Goal: Information Seeking & Learning: Learn about a topic

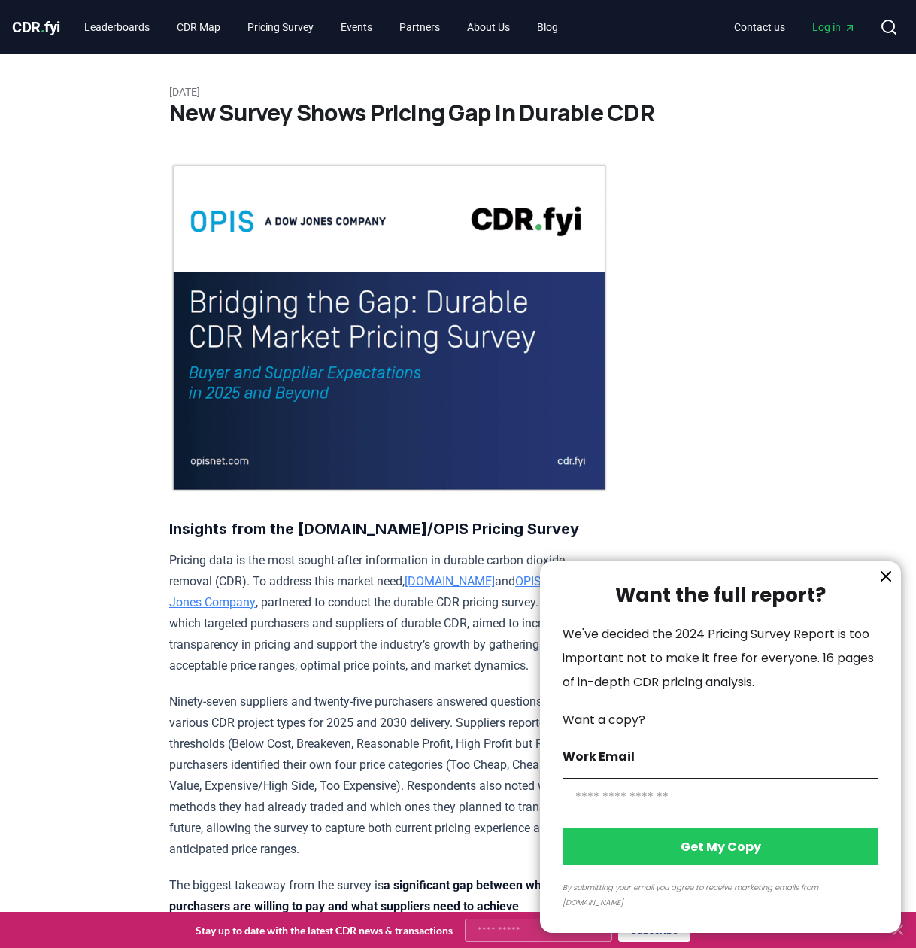
click at [884, 585] on icon "information" at bounding box center [886, 576] width 18 height 18
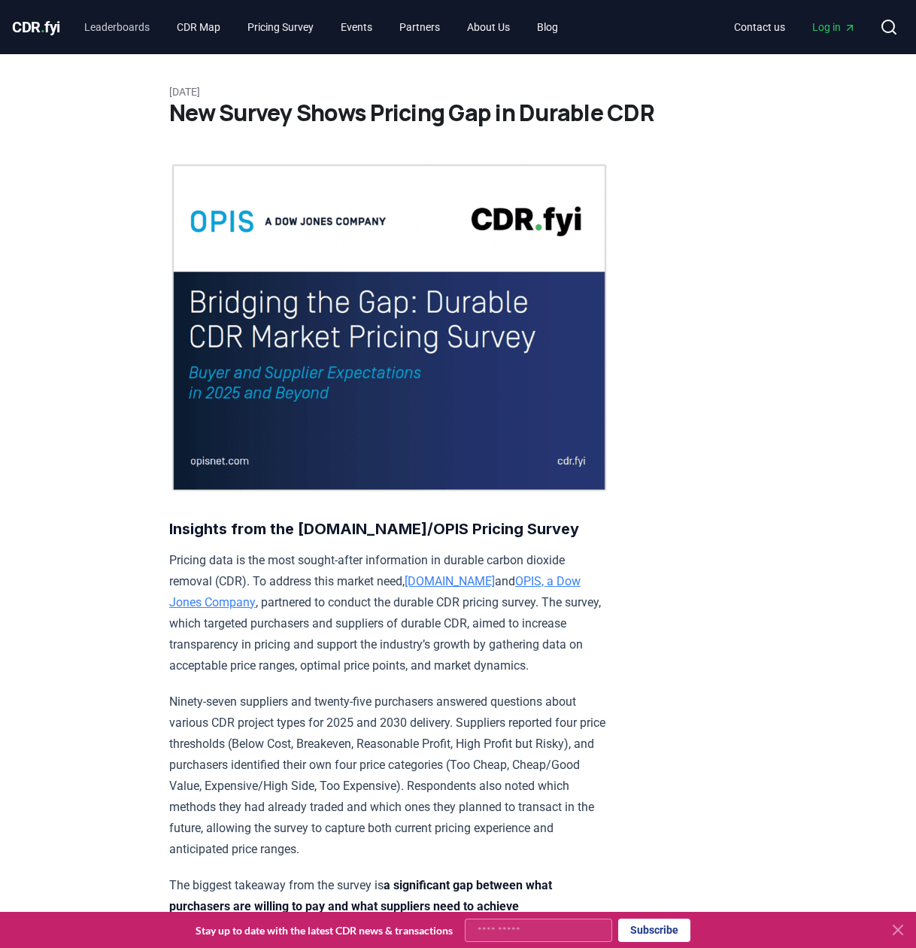
click at [148, 27] on link "Leaderboards" at bounding box center [117, 27] width 90 height 27
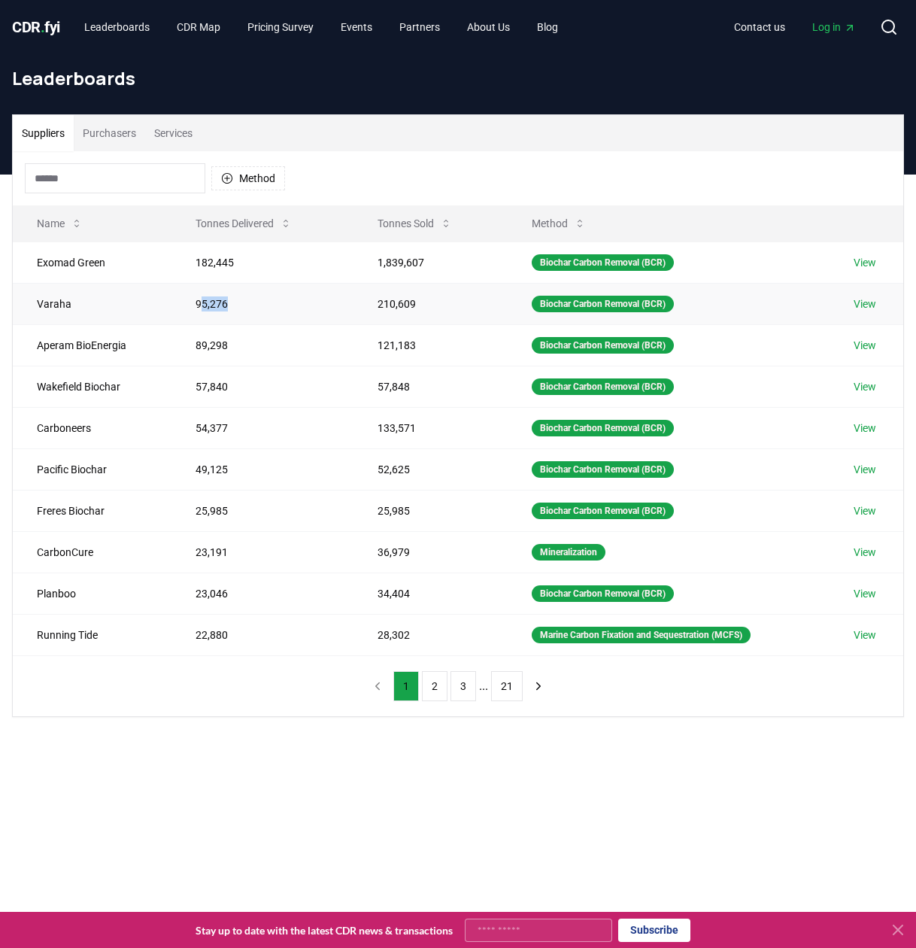
drag, startPoint x: 195, startPoint y: 302, endPoint x: 285, endPoint y: 307, distance: 90.4
click at [285, 307] on td "95,276" at bounding box center [263, 303] width 182 height 41
click at [286, 308] on td "95,276" at bounding box center [263, 303] width 182 height 41
drag, startPoint x: 193, startPoint y: 553, endPoint x: 435, endPoint y: 550, distance: 242.2
click at [435, 550] on tr "CarbonCure 23,191 36,979 Mineralization View" at bounding box center [458, 551] width 891 height 41
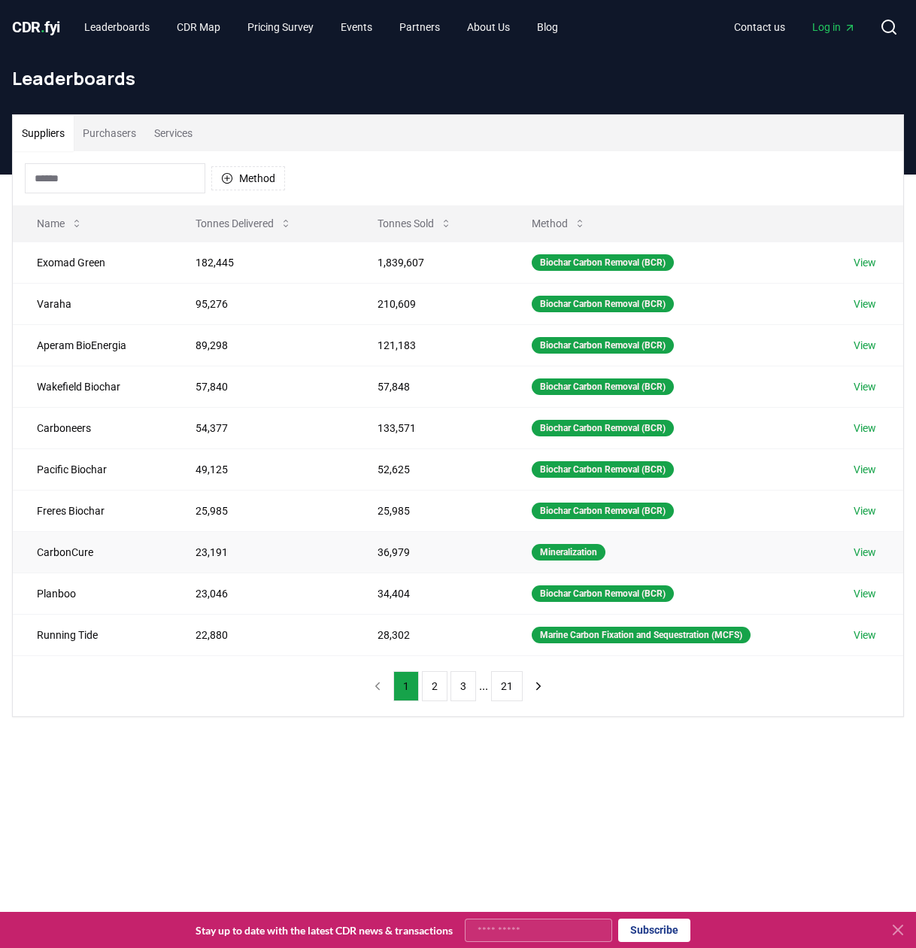
click at [436, 551] on td "36,979" at bounding box center [431, 551] width 155 height 41
drag, startPoint x: 192, startPoint y: 265, endPoint x: 256, endPoint y: 266, distance: 64.0
click at [256, 266] on td "182,445" at bounding box center [263, 261] width 182 height 41
drag, startPoint x: 417, startPoint y: 266, endPoint x: 347, endPoint y: 263, distance: 70.8
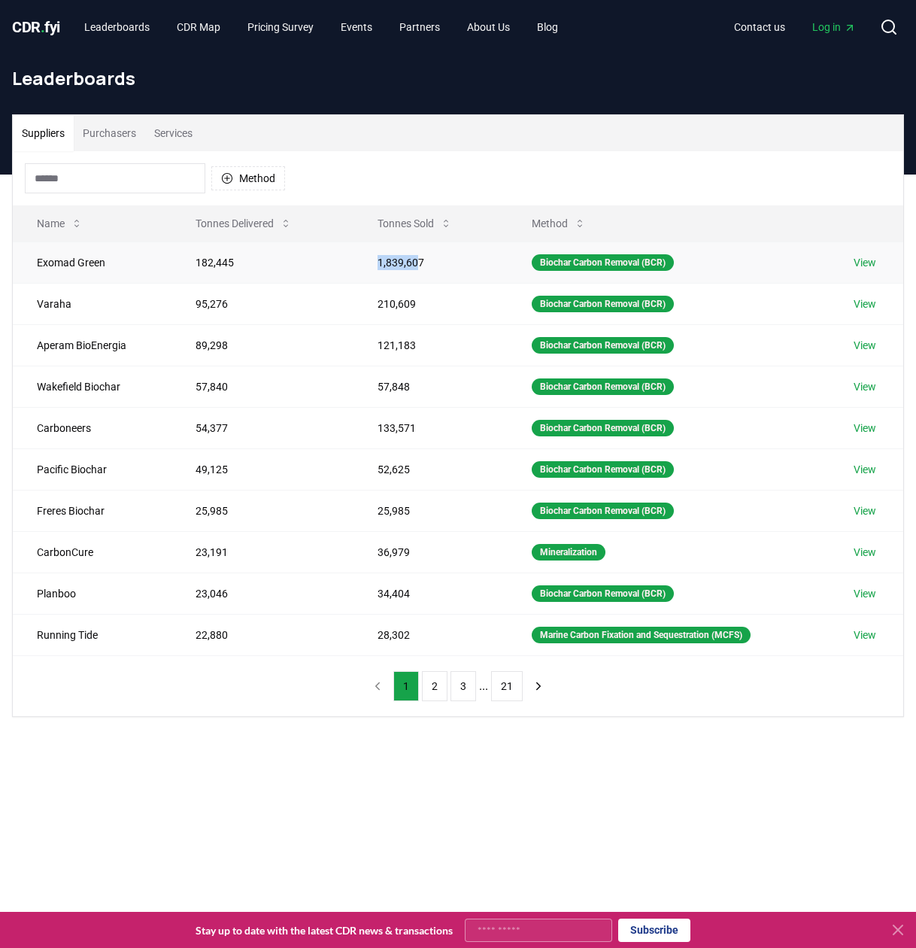
click at [347, 263] on tr "Exomad Green 182,445 1,839,607 Biochar Carbon Removal (BCR) View" at bounding box center [458, 261] width 891 height 41
click at [347, 265] on td "182,445" at bounding box center [263, 261] width 182 height 41
drag, startPoint x: 373, startPoint y: 265, endPoint x: 434, endPoint y: 261, distance: 61.0
click at [434, 261] on td "1,839,607" at bounding box center [431, 261] width 155 height 41
click at [434, 262] on td "1,839,607" at bounding box center [431, 261] width 155 height 41
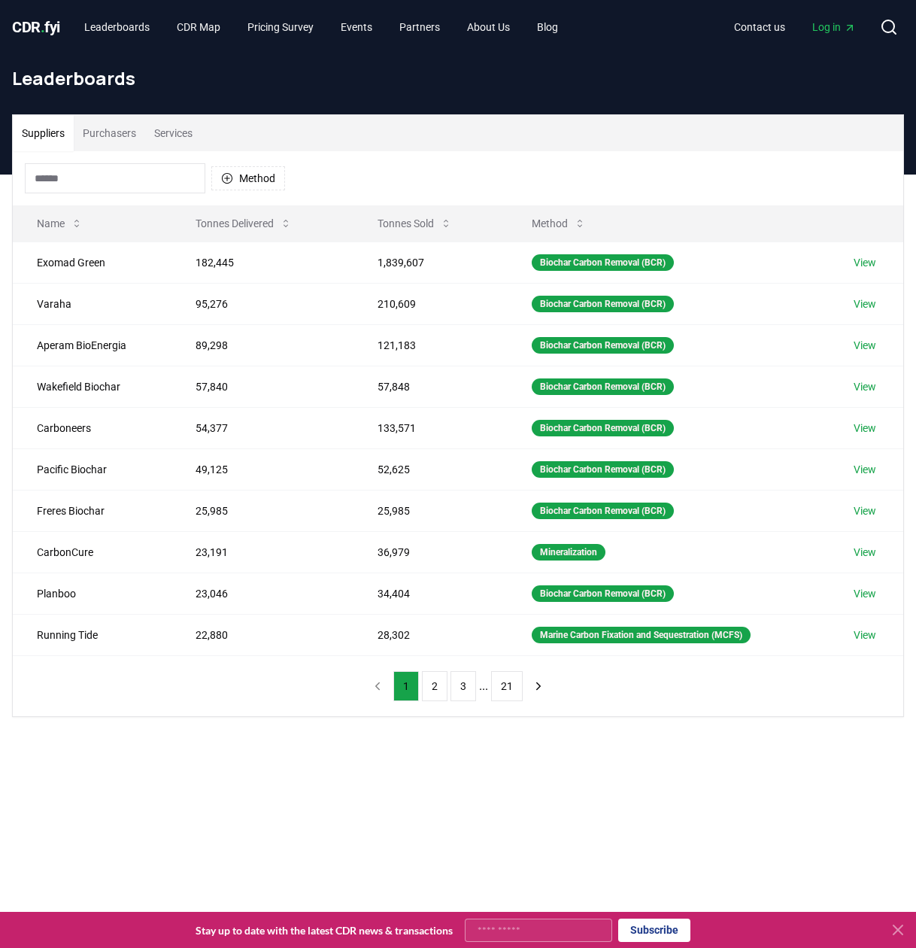
click at [123, 138] on button "Purchasers" at bounding box center [109, 133] width 71 height 36
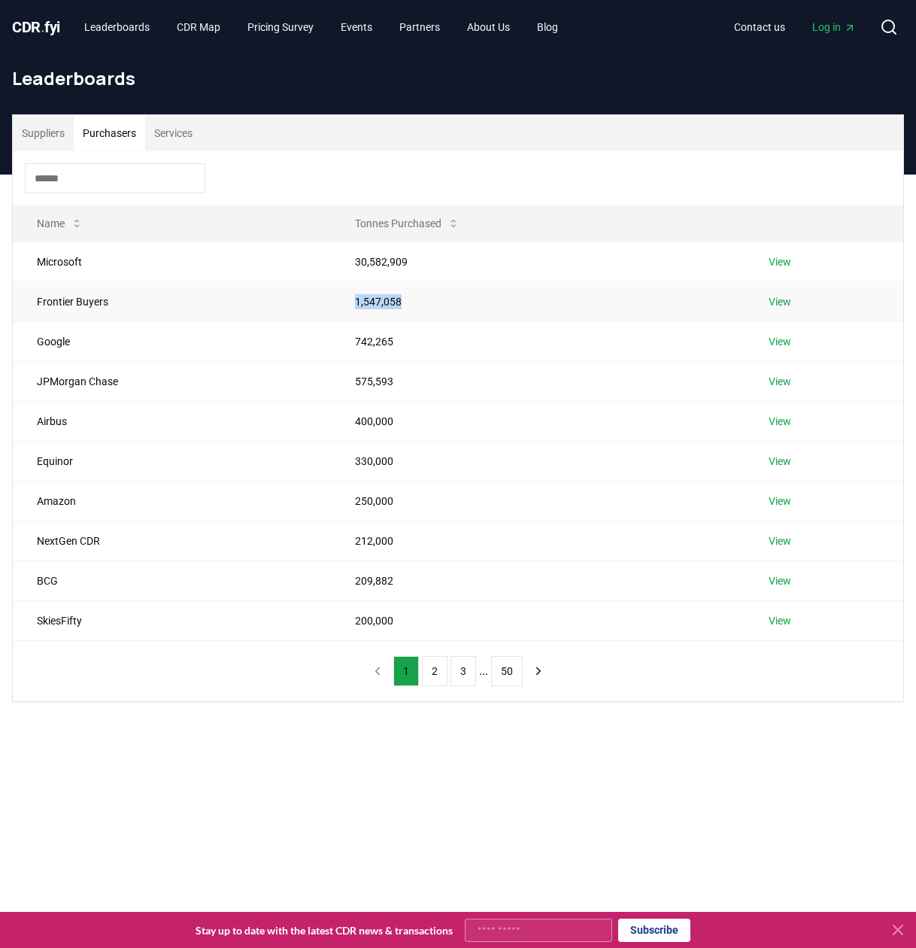
drag, startPoint x: 400, startPoint y: 305, endPoint x: 335, endPoint y: 306, distance: 64.7
click at [335, 306] on td "1,547,058" at bounding box center [538, 301] width 414 height 40
click at [338, 307] on td "1,547,058" at bounding box center [538, 301] width 414 height 40
drag, startPoint x: 351, startPoint y: 341, endPoint x: 417, endPoint y: 356, distance: 67.9
click at [417, 356] on td "742,265" at bounding box center [538, 341] width 414 height 40
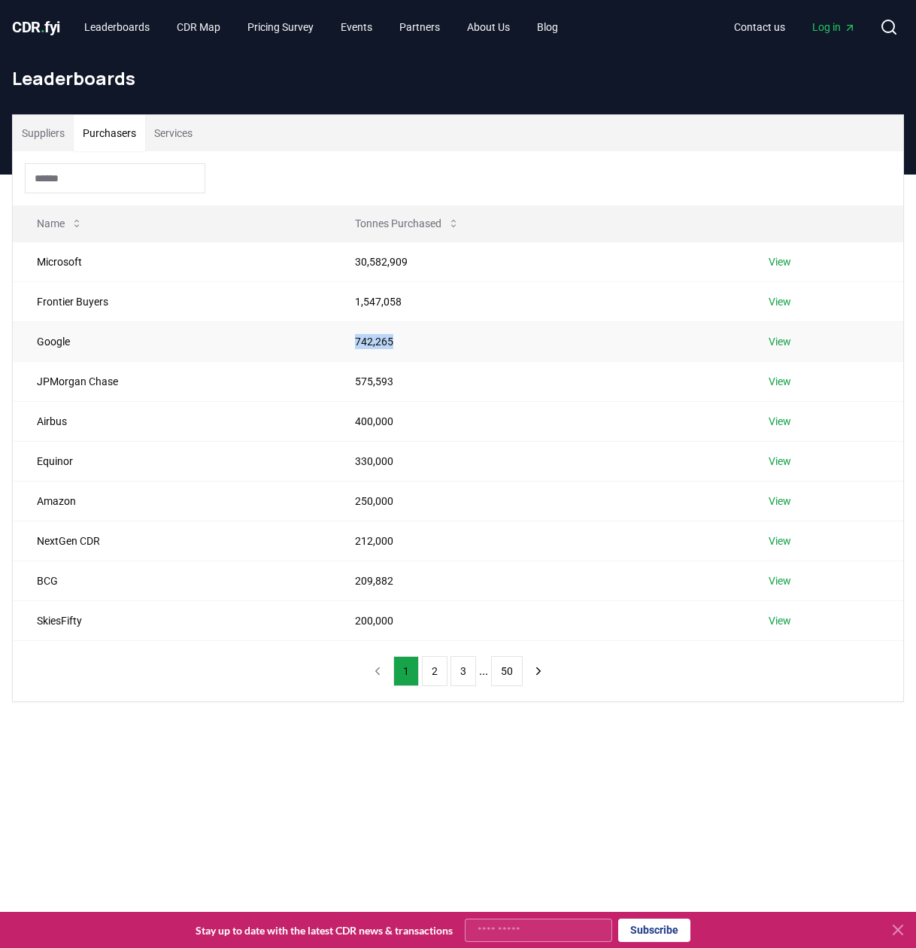
click at [417, 356] on td "742,265" at bounding box center [538, 341] width 414 height 40
click at [175, 130] on button "Services" at bounding box center [173, 133] width 56 height 36
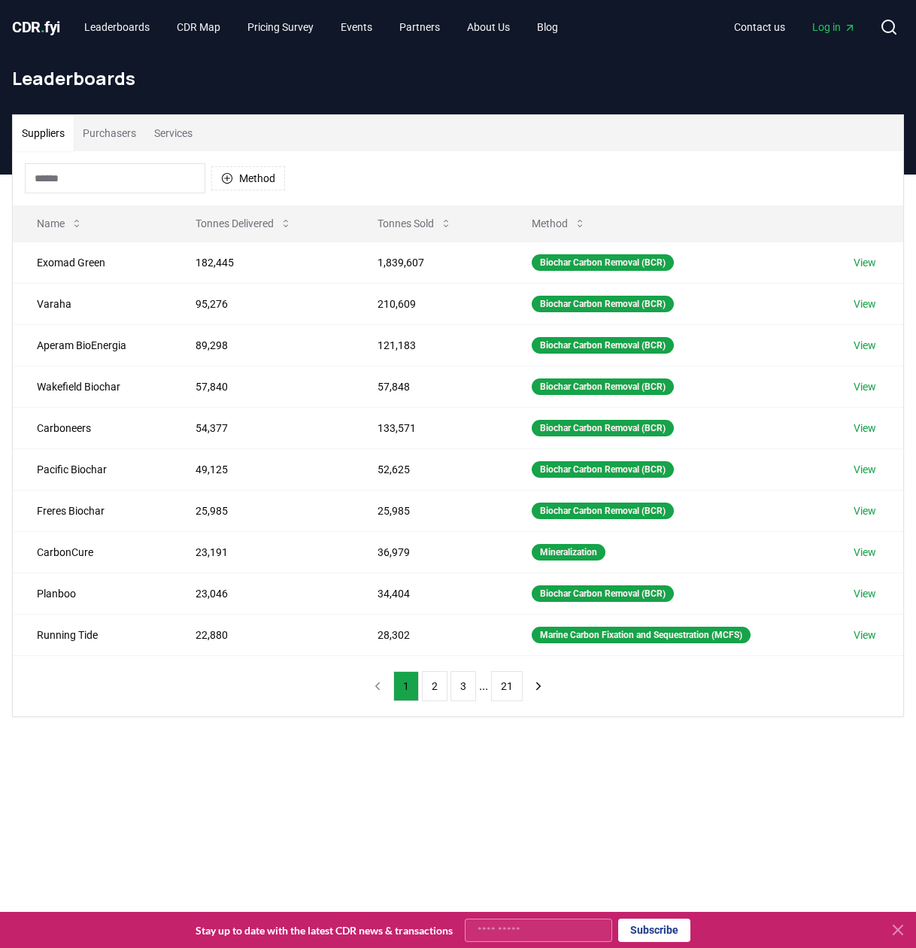
click at [40, 131] on button "Suppliers" at bounding box center [43, 133] width 61 height 36
click at [35, 26] on span "CDR . fyi" at bounding box center [36, 27] width 48 height 18
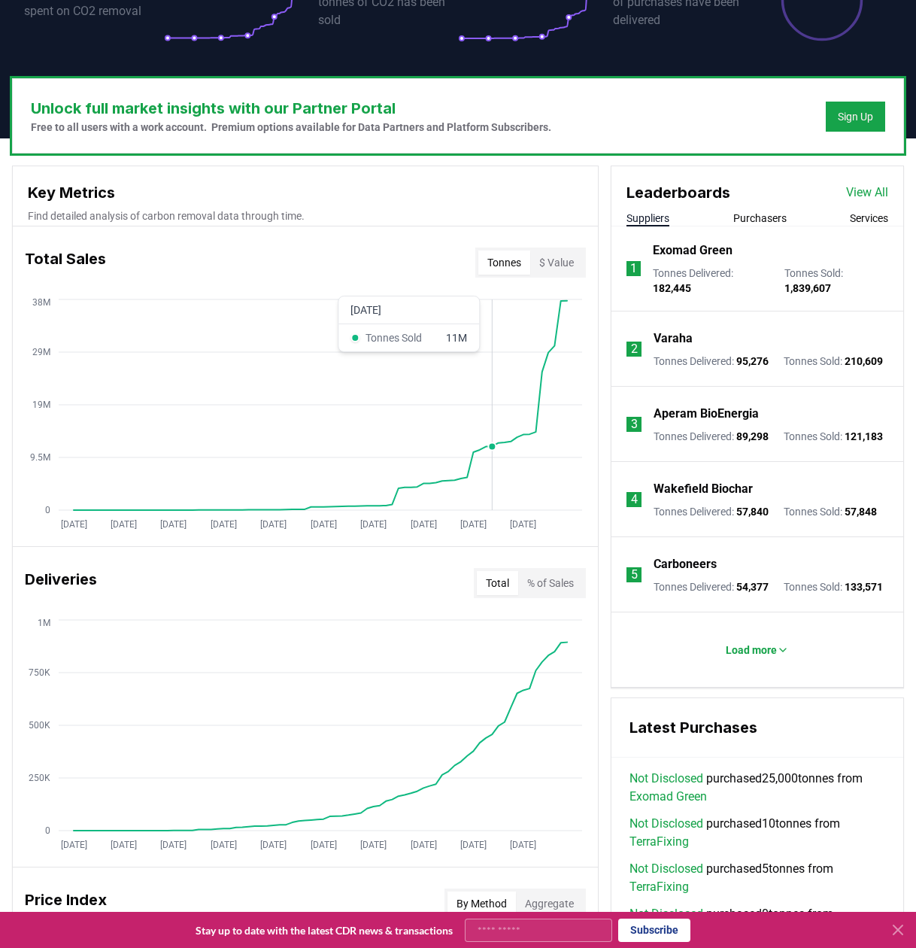
scroll to position [494, 0]
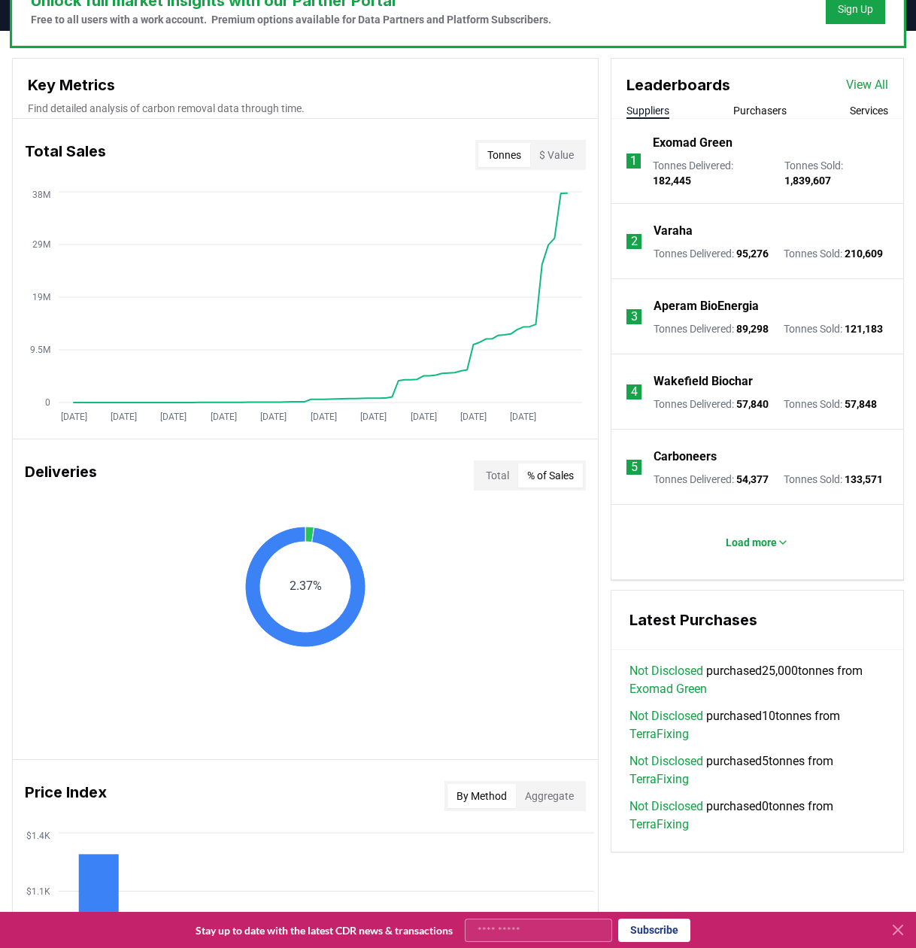
click at [573, 473] on button "% of Sales" at bounding box center [550, 475] width 65 height 24
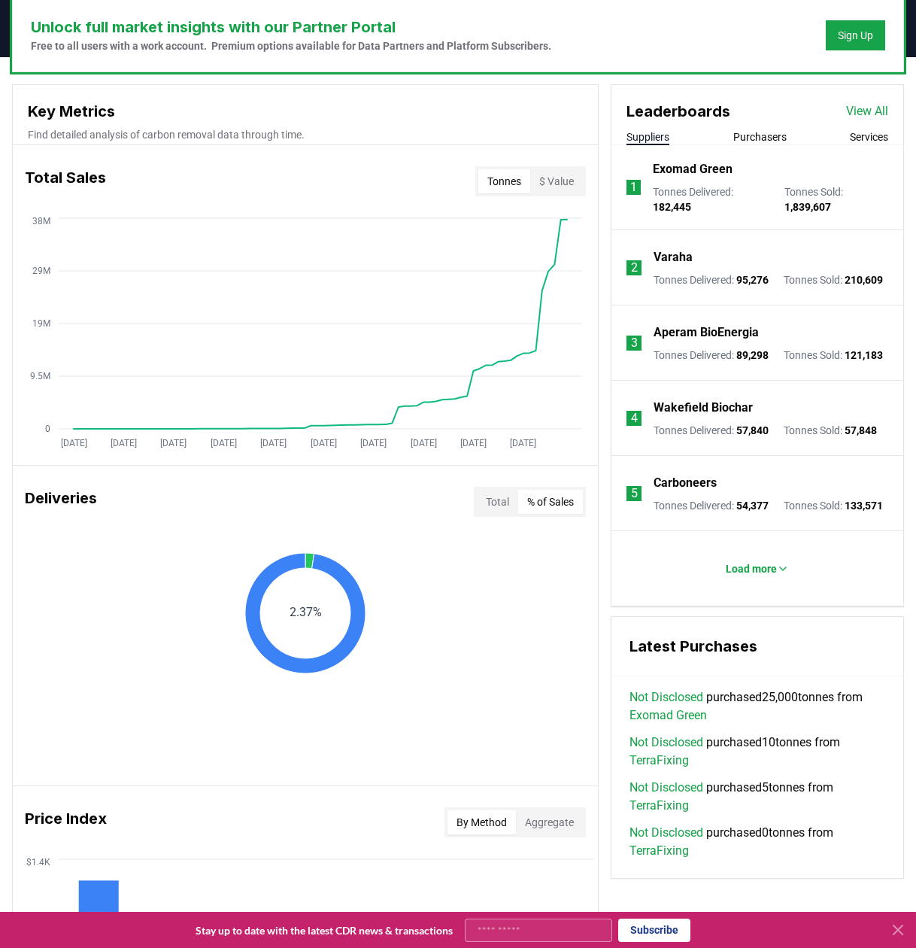
scroll to position [1001, 0]
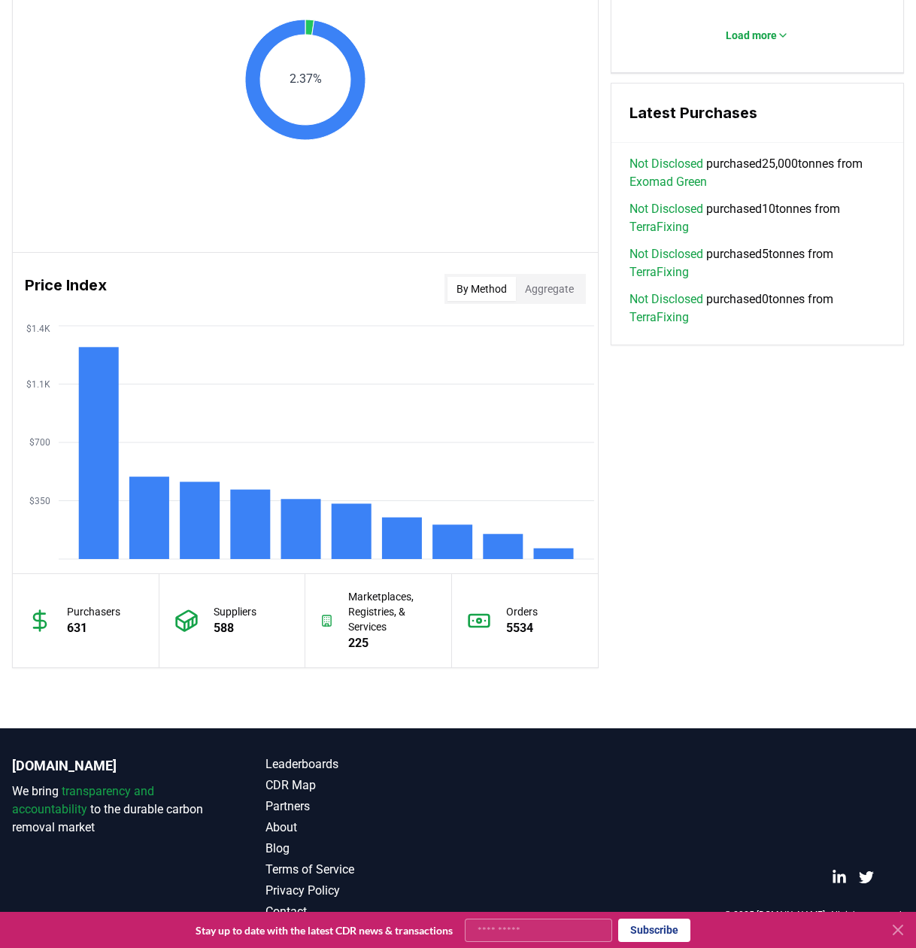
click at [488, 288] on button "By Method" at bounding box center [482, 289] width 68 height 24
click at [499, 284] on button "By Method" at bounding box center [482, 289] width 68 height 24
click at [571, 290] on button "Aggregate" at bounding box center [549, 289] width 67 height 24
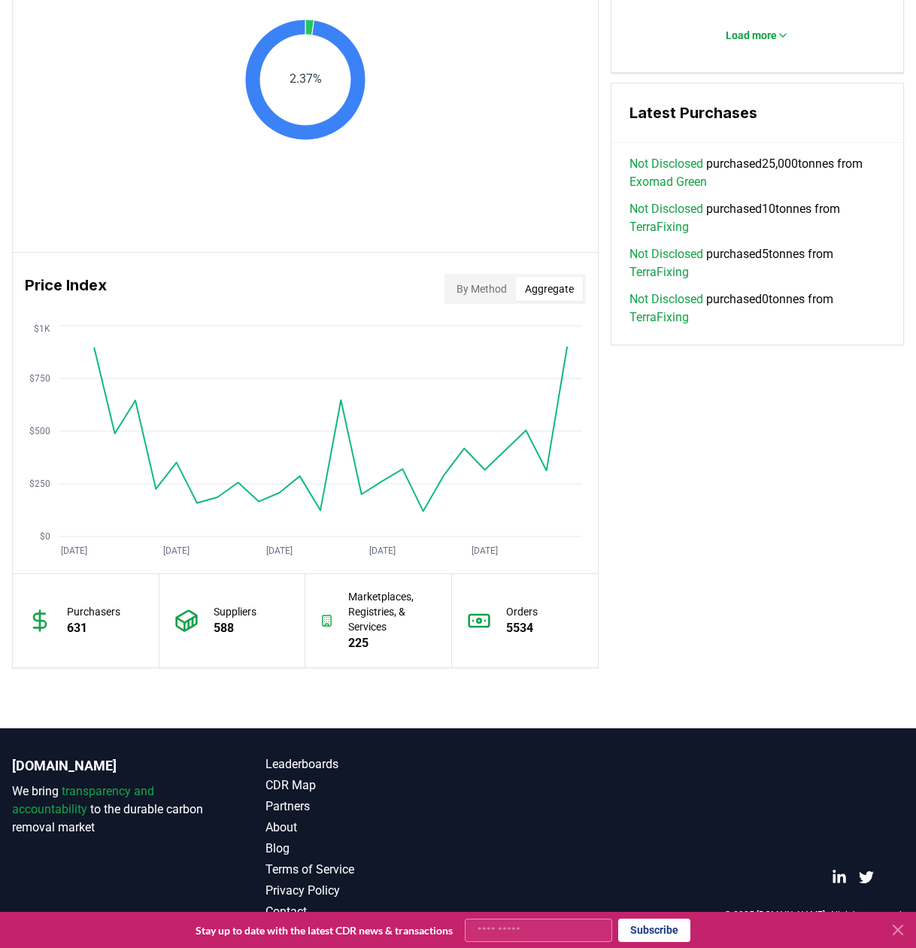
scroll to position [0, 0]
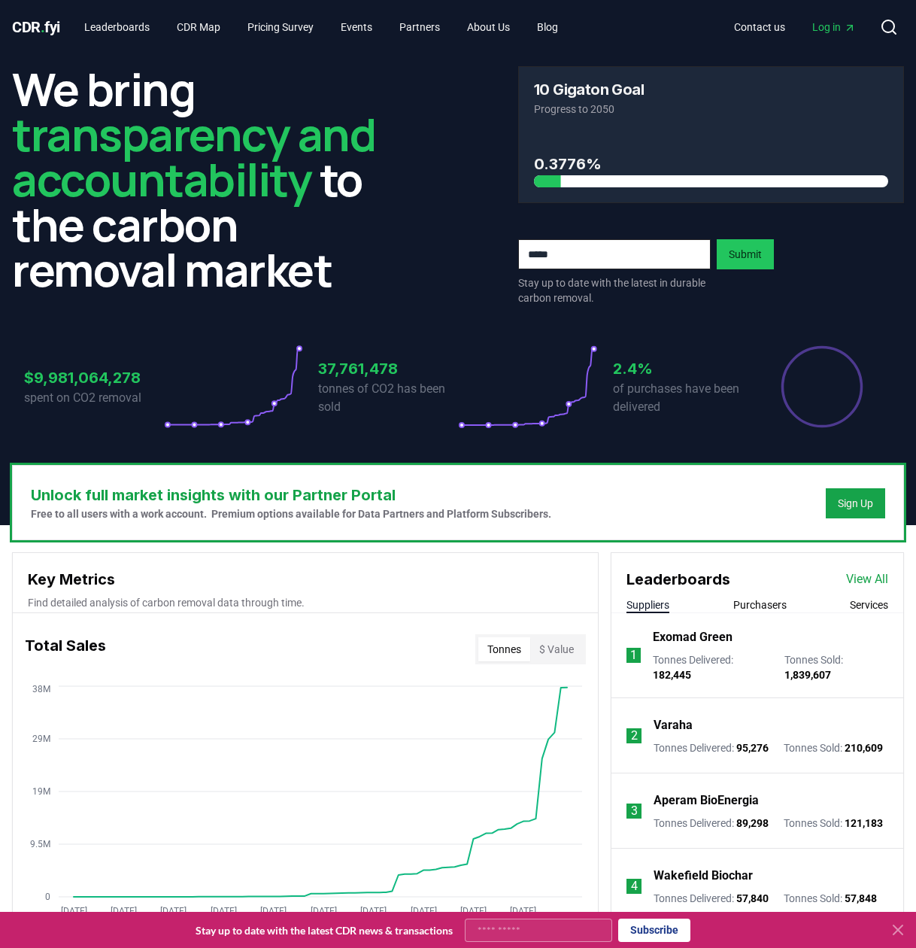
click at [695, 733] on div "Varaha Tonnes Delivered : 95,276 Tonnes Sold : 210,609" at bounding box center [768, 735] width 229 height 39
click at [676, 720] on p "Varaha" at bounding box center [673, 725] width 39 height 18
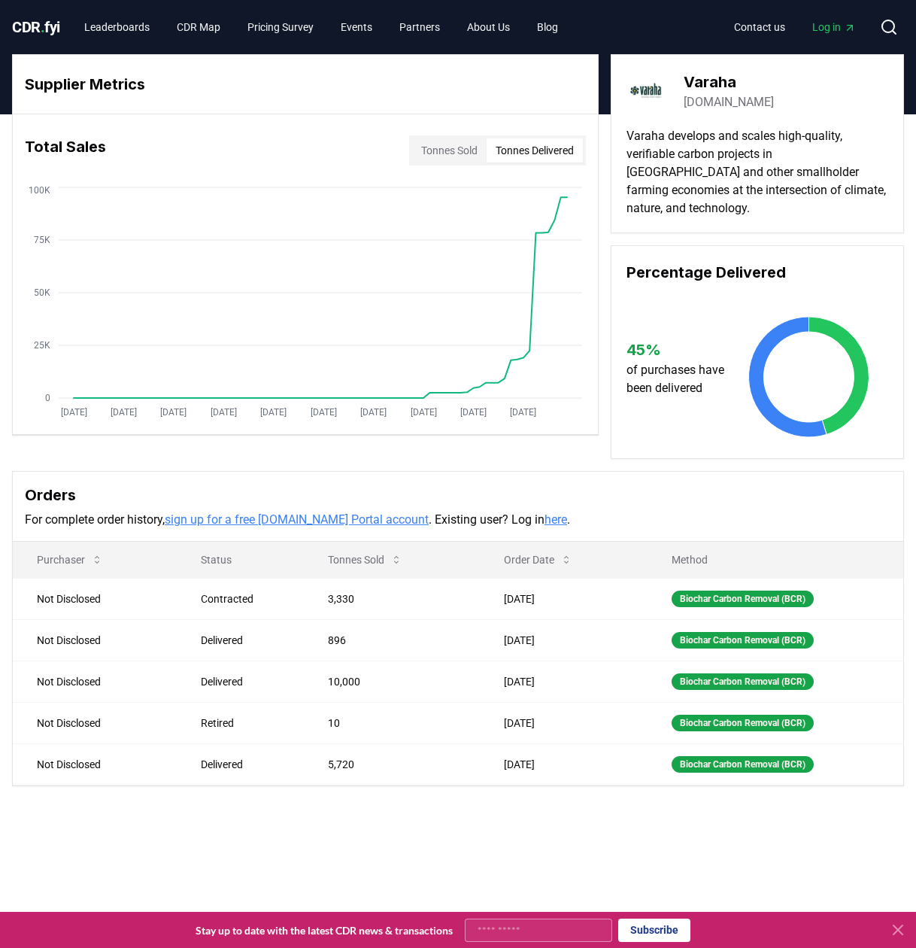
click at [526, 151] on button "Tonnes Delivered" at bounding box center [535, 150] width 96 height 24
click at [446, 152] on button "Tonnes Sold" at bounding box center [449, 150] width 74 height 24
click at [107, 26] on link "Leaderboards" at bounding box center [117, 27] width 90 height 27
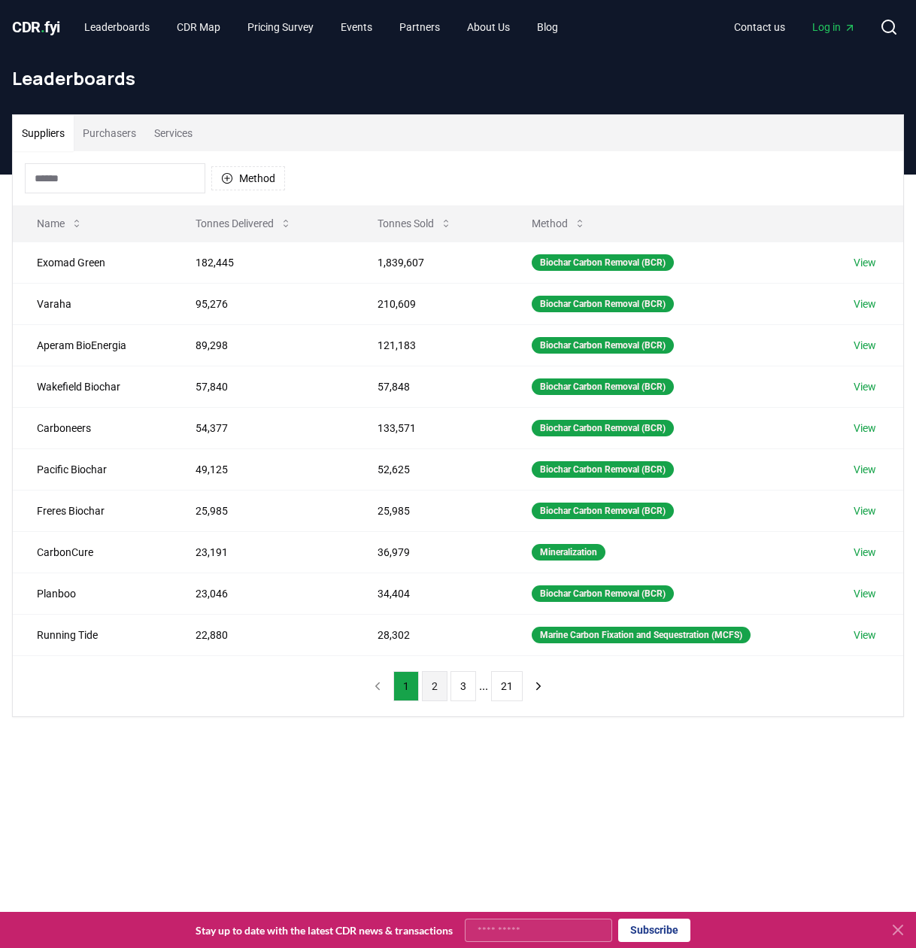
click at [432, 682] on button "2" at bounding box center [435, 686] width 26 height 30
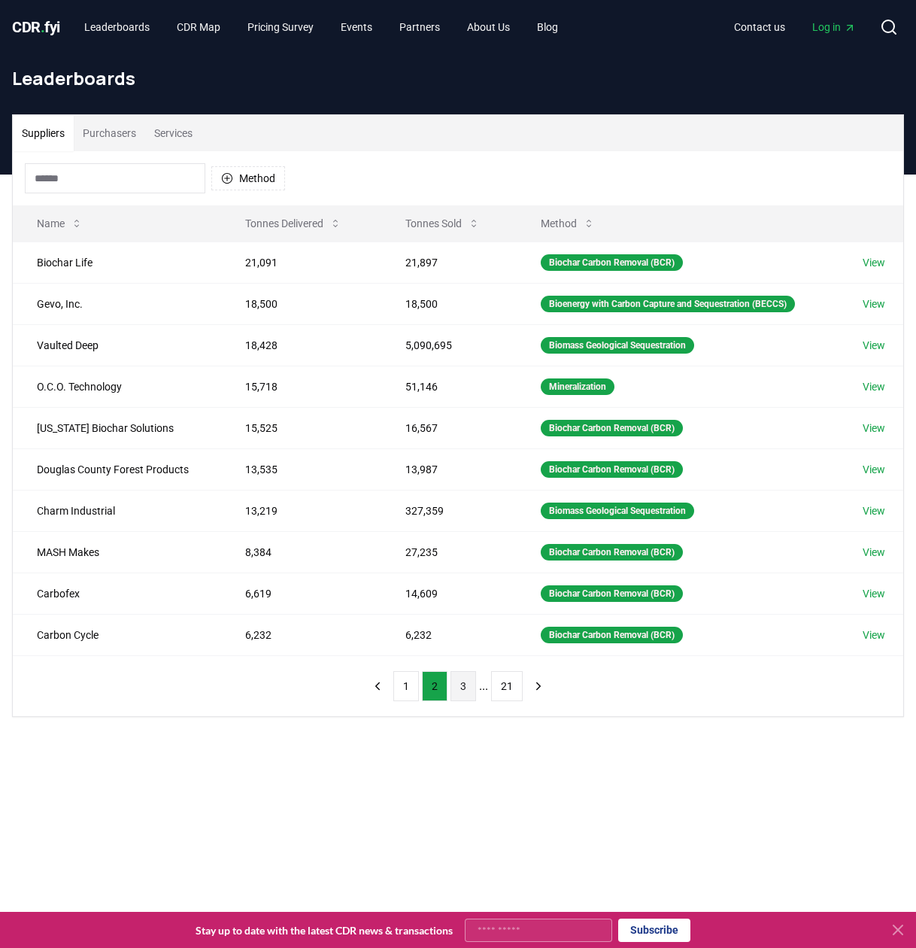
click at [459, 691] on button "3" at bounding box center [464, 686] width 26 height 30
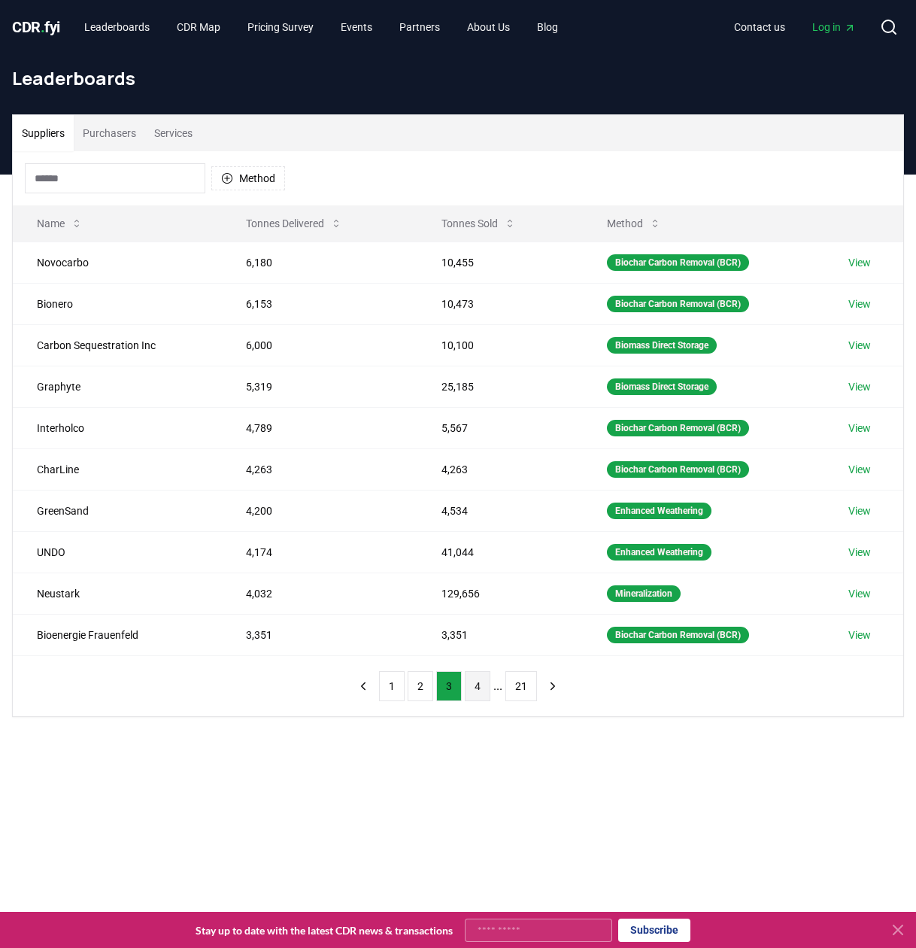
click at [480, 689] on button "4" at bounding box center [478, 686] width 26 height 30
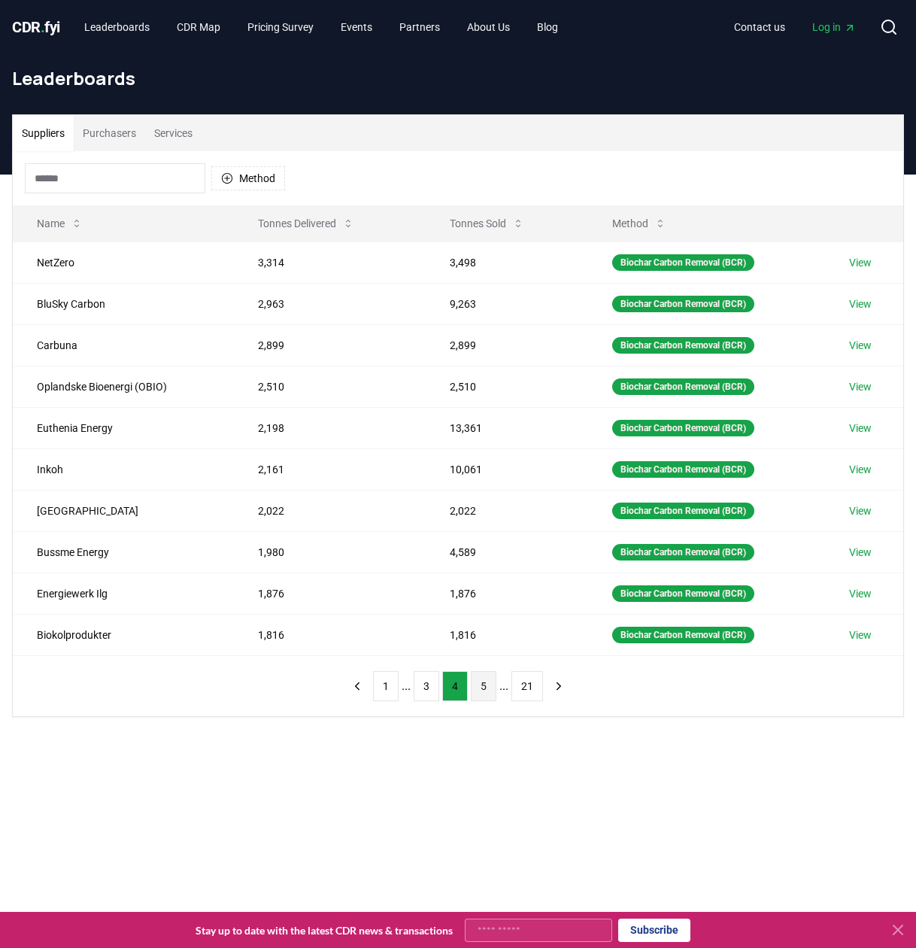
click at [485, 691] on button "5" at bounding box center [484, 686] width 26 height 30
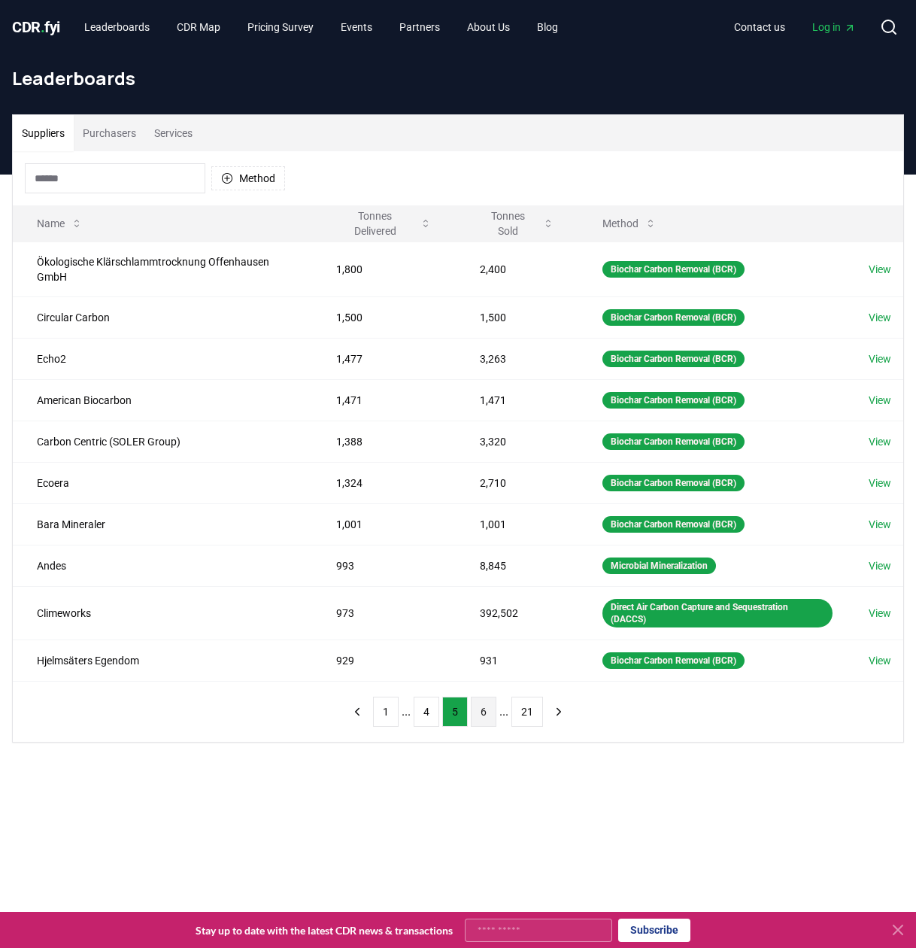
click at [486, 708] on button "6" at bounding box center [484, 712] width 26 height 30
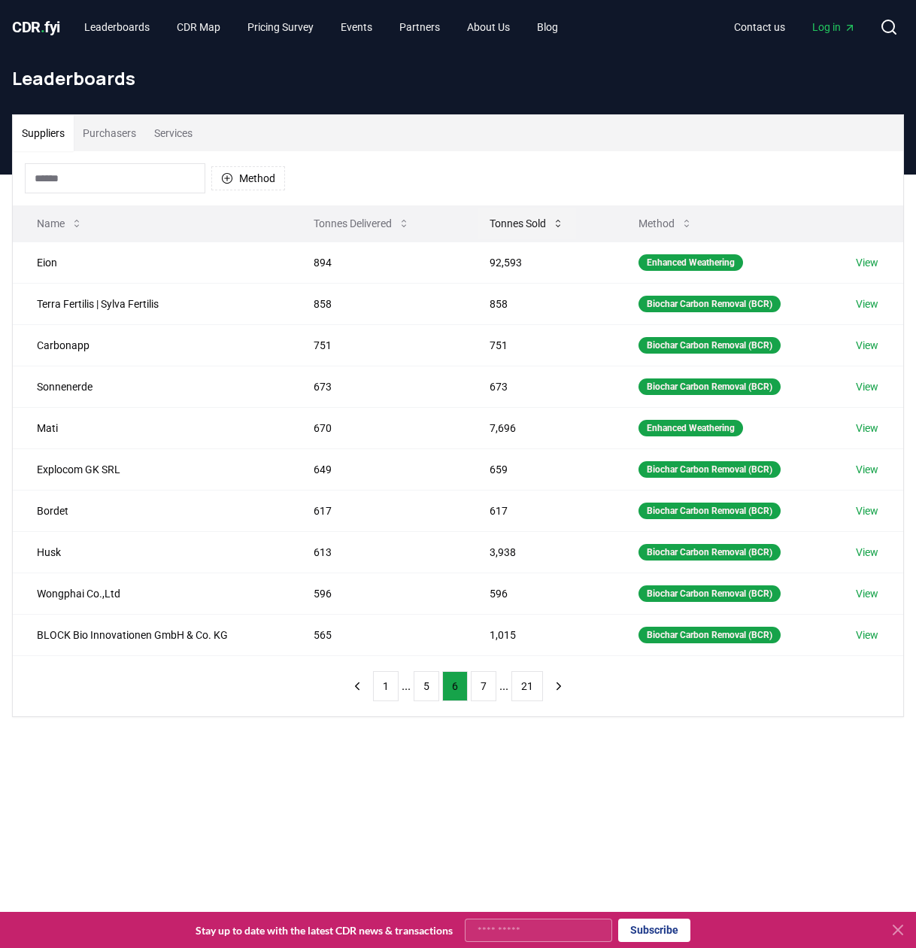
click at [524, 226] on button "Tonnes Sold" at bounding box center [527, 223] width 99 height 30
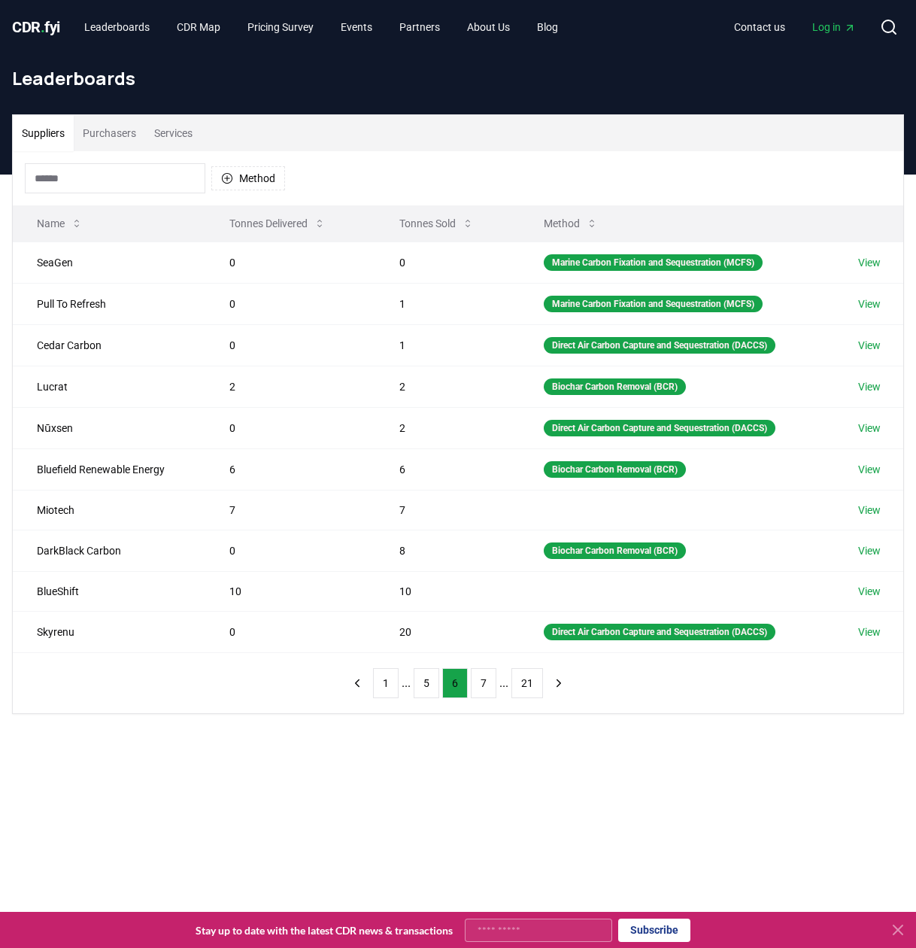
click at [472, 221] on button "Tonnes Sold" at bounding box center [436, 223] width 99 height 30
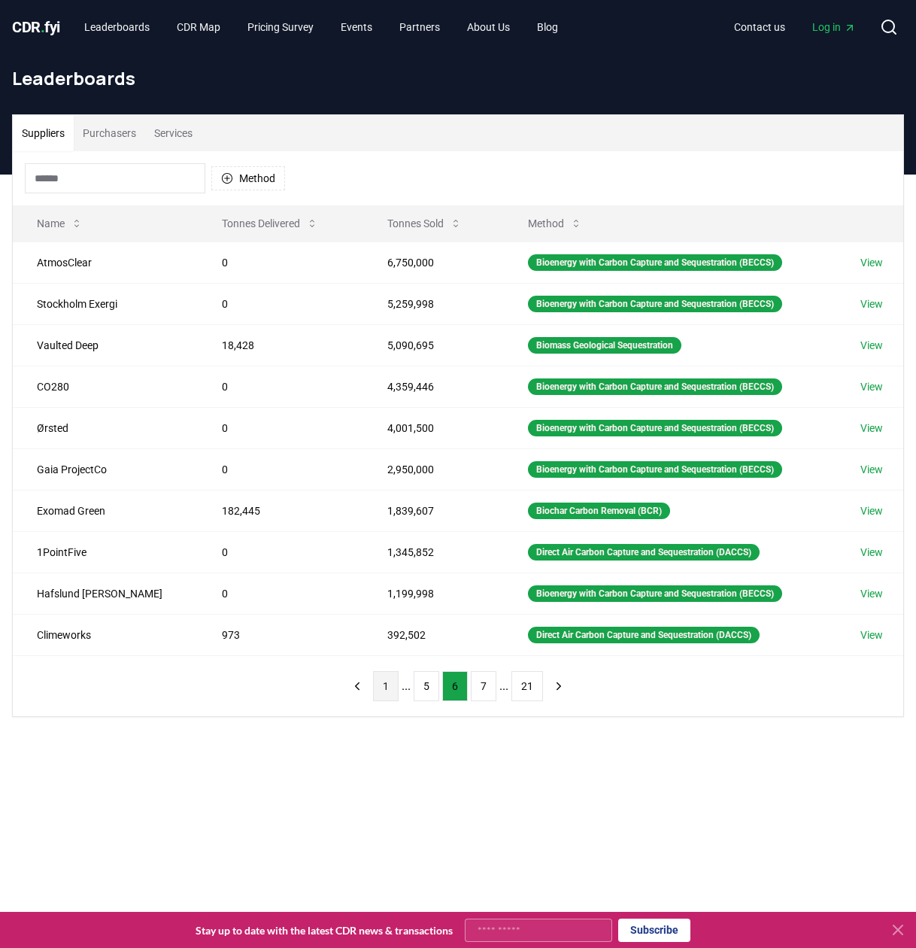
click at [380, 689] on button "1" at bounding box center [386, 686] width 26 height 30
click at [433, 685] on button "2" at bounding box center [435, 686] width 26 height 30
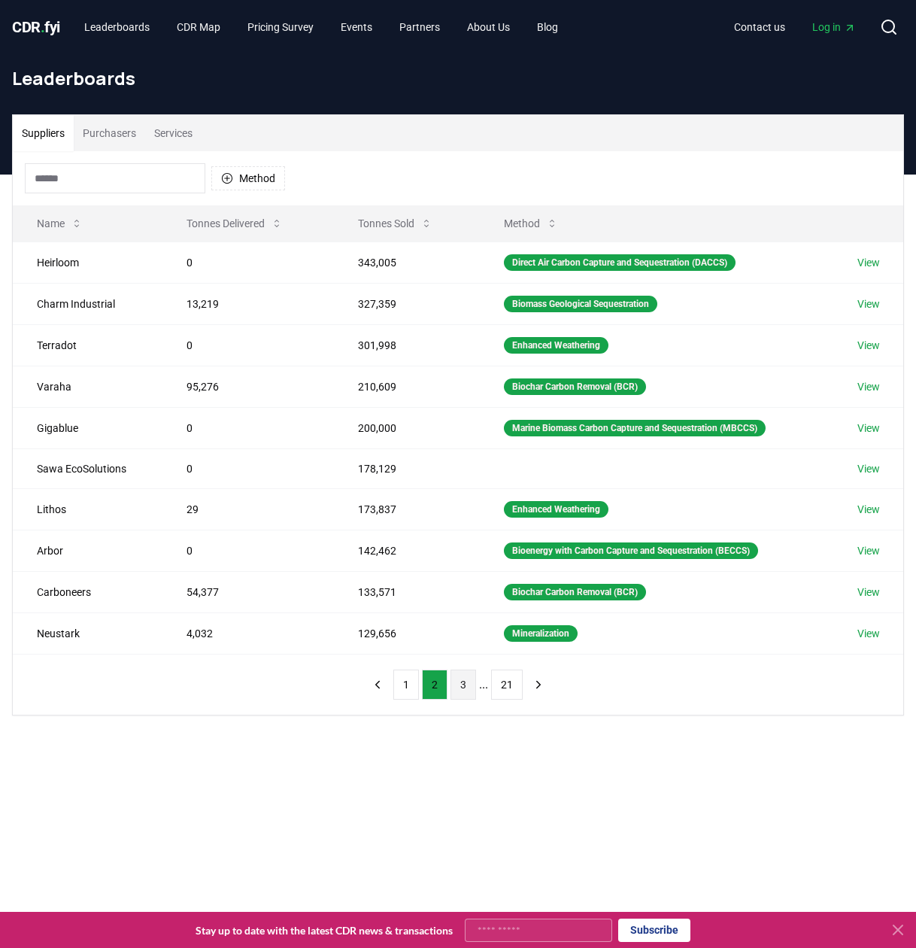
click at [456, 685] on button "3" at bounding box center [464, 684] width 26 height 30
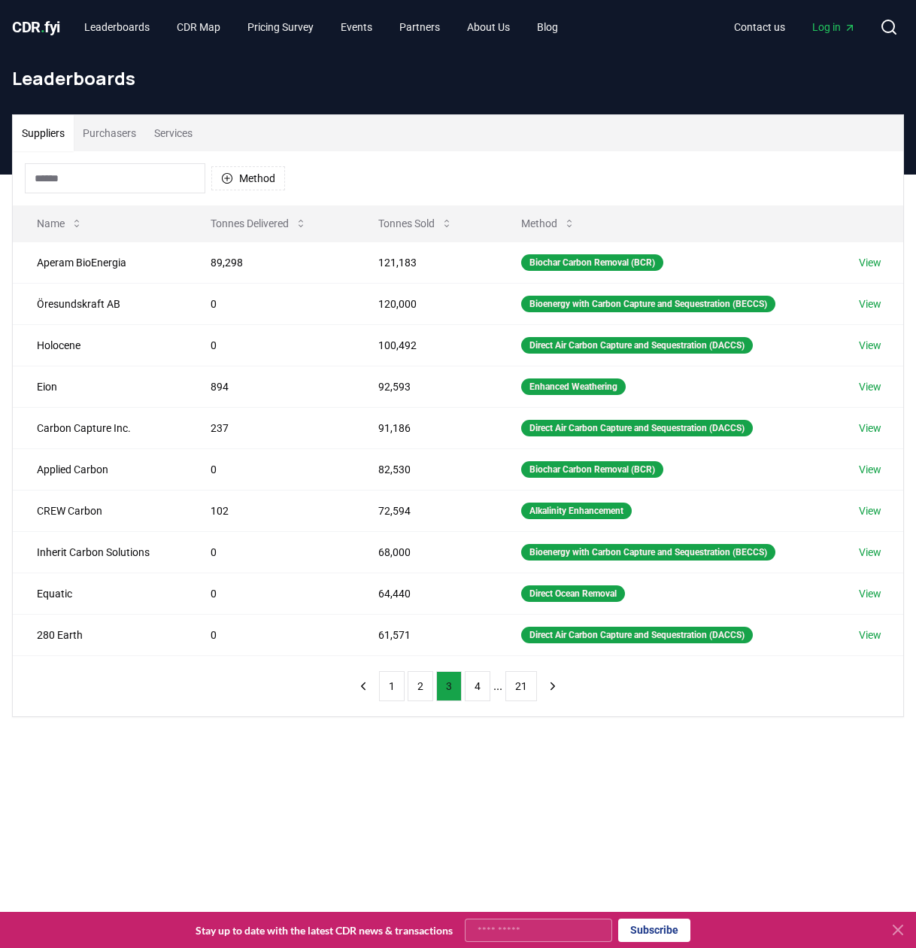
click at [456, 685] on button "3" at bounding box center [449, 686] width 26 height 30
click at [423, 689] on button "2" at bounding box center [421, 686] width 26 height 30
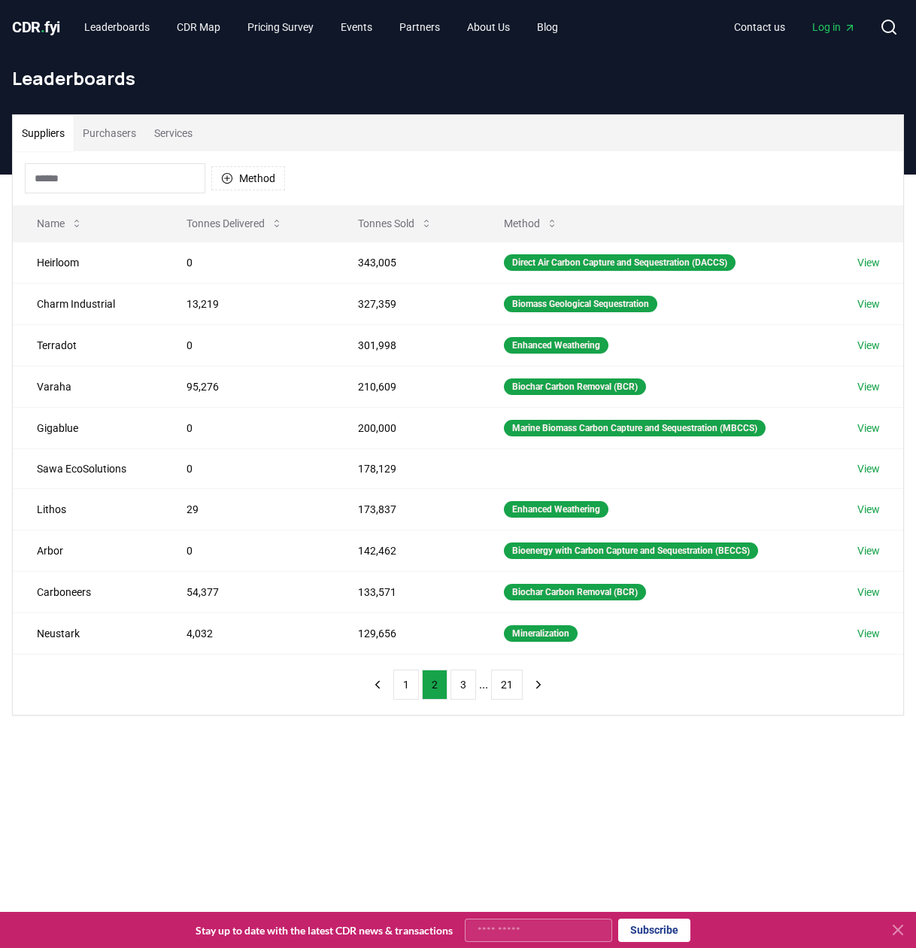
click at [392, 688] on nav "1 2 3 ... 21" at bounding box center [458, 684] width 187 height 30
click at [390, 688] on nav "1 2 3 ... 21" at bounding box center [458, 684] width 187 height 30
click at [404, 686] on button "1" at bounding box center [406, 684] width 26 height 30
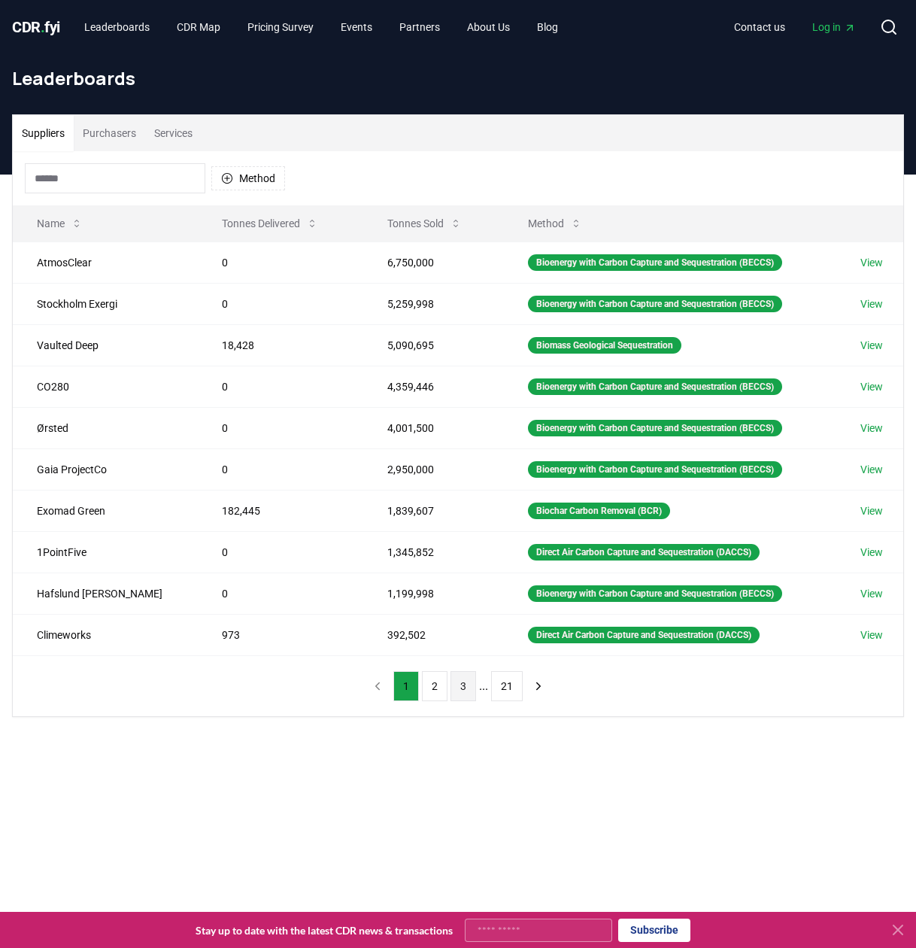
click at [466, 689] on button "3" at bounding box center [464, 686] width 26 height 30
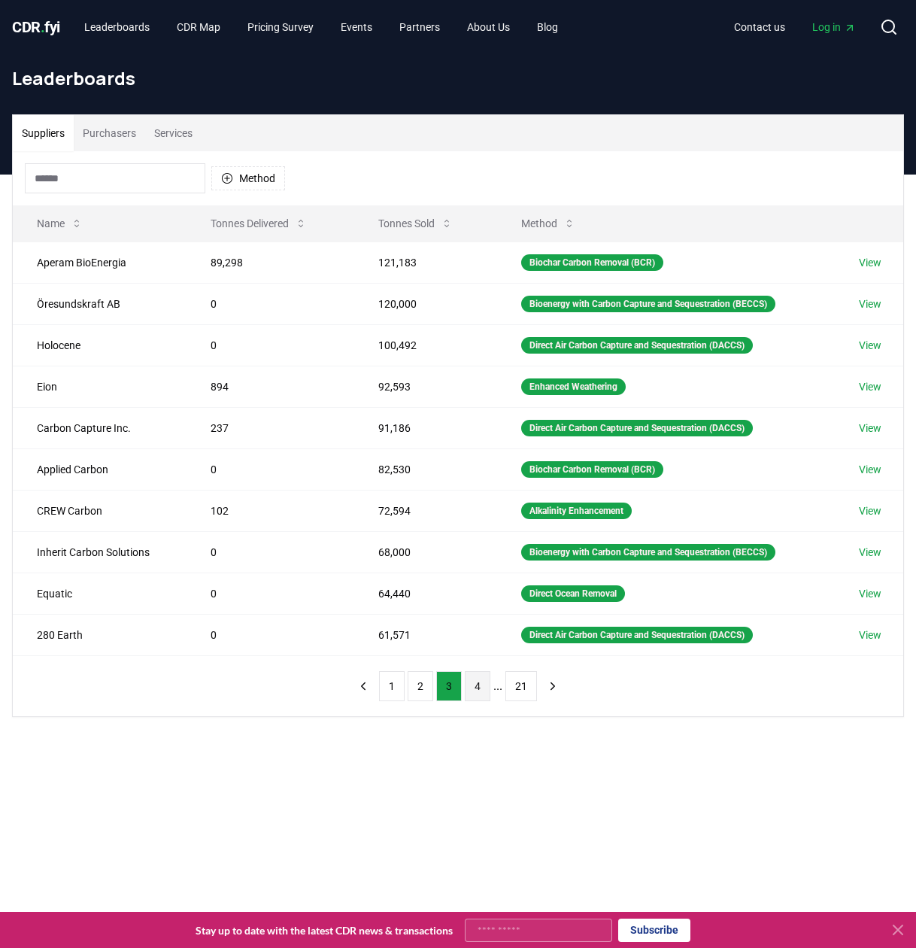
click at [478, 689] on button "4" at bounding box center [478, 686] width 26 height 30
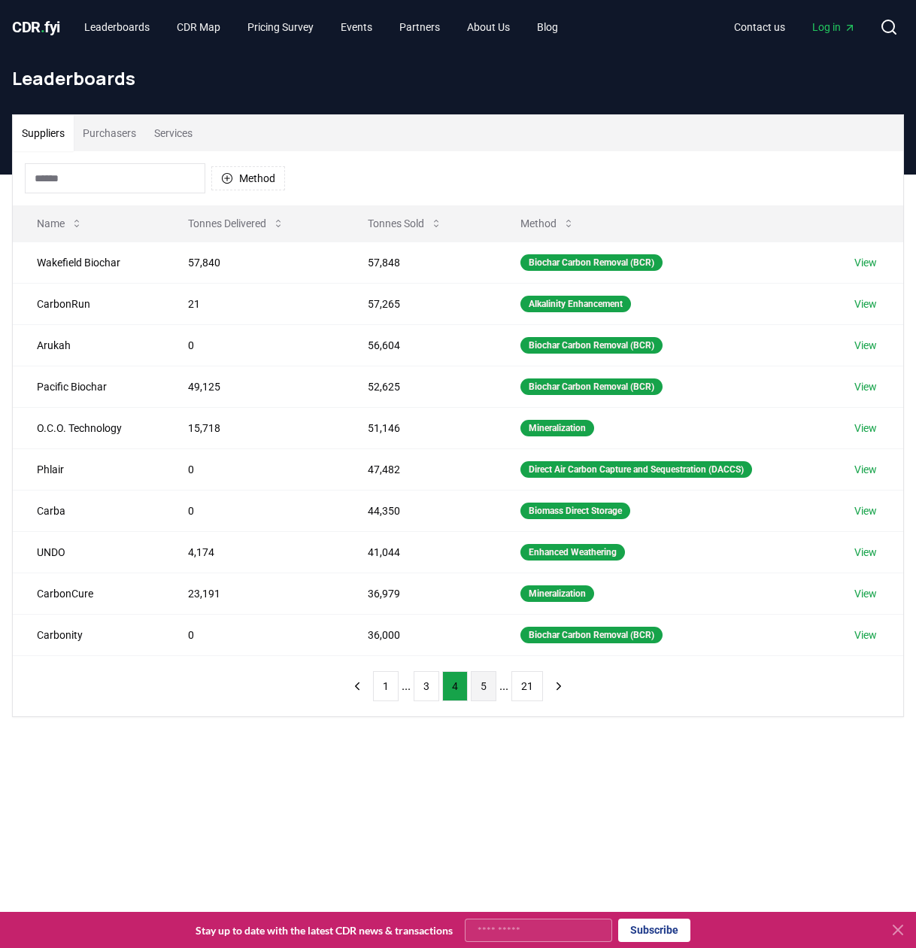
click at [479, 686] on button "5" at bounding box center [484, 686] width 26 height 30
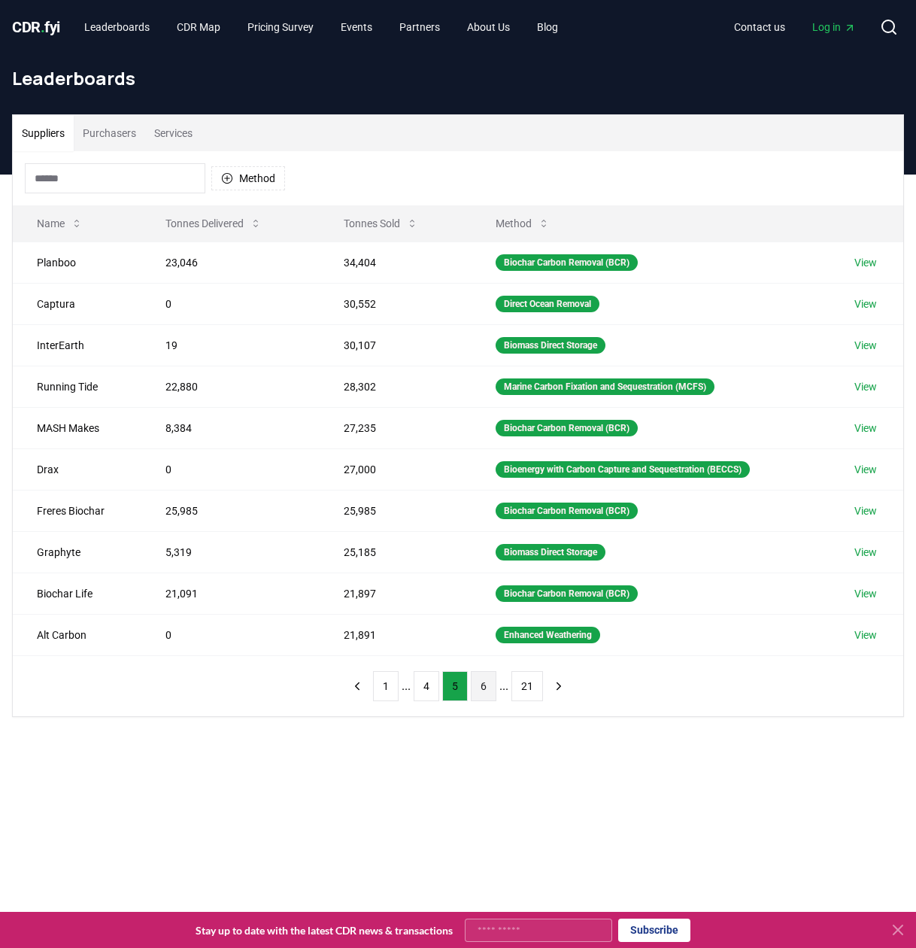
click at [484, 687] on button "6" at bounding box center [484, 686] width 26 height 30
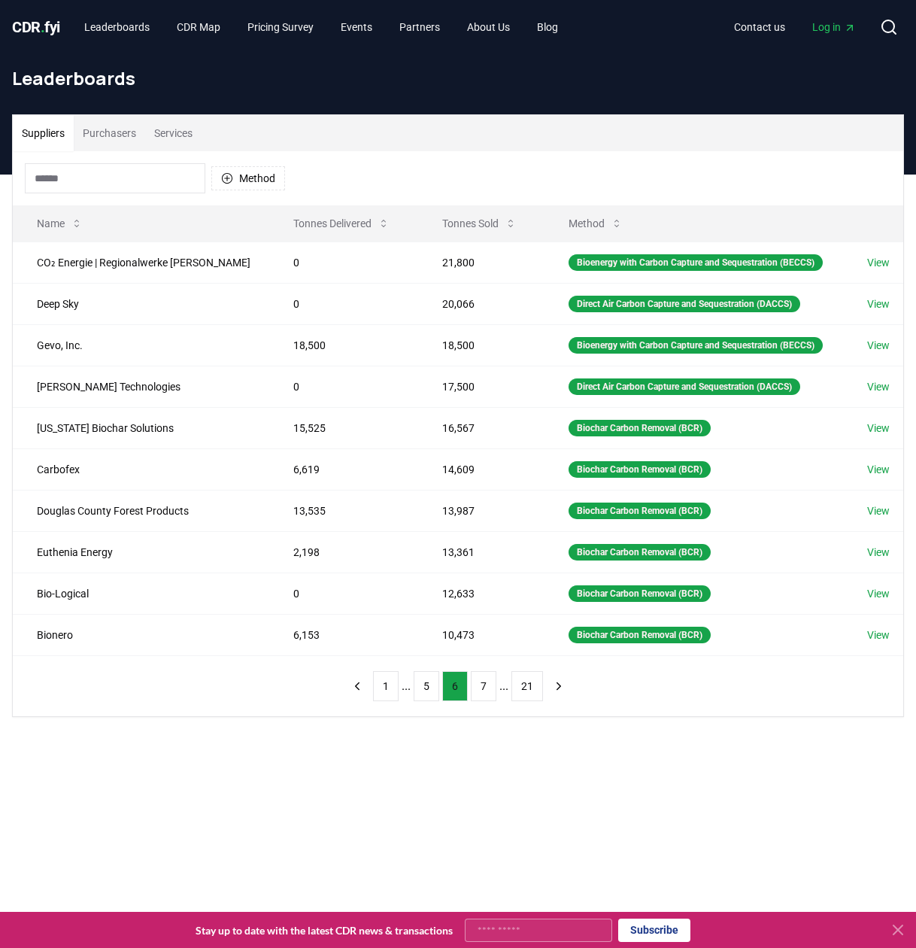
click at [484, 687] on button "7" at bounding box center [484, 686] width 26 height 30
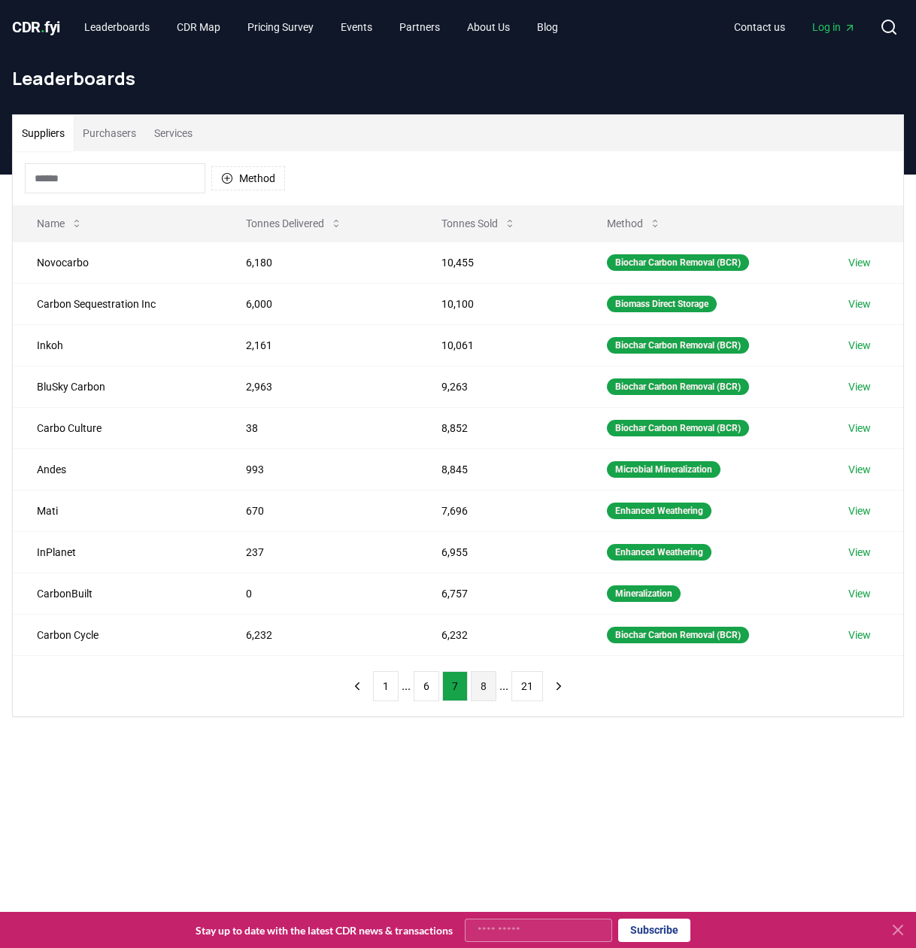
click at [487, 687] on button "8" at bounding box center [484, 686] width 26 height 30
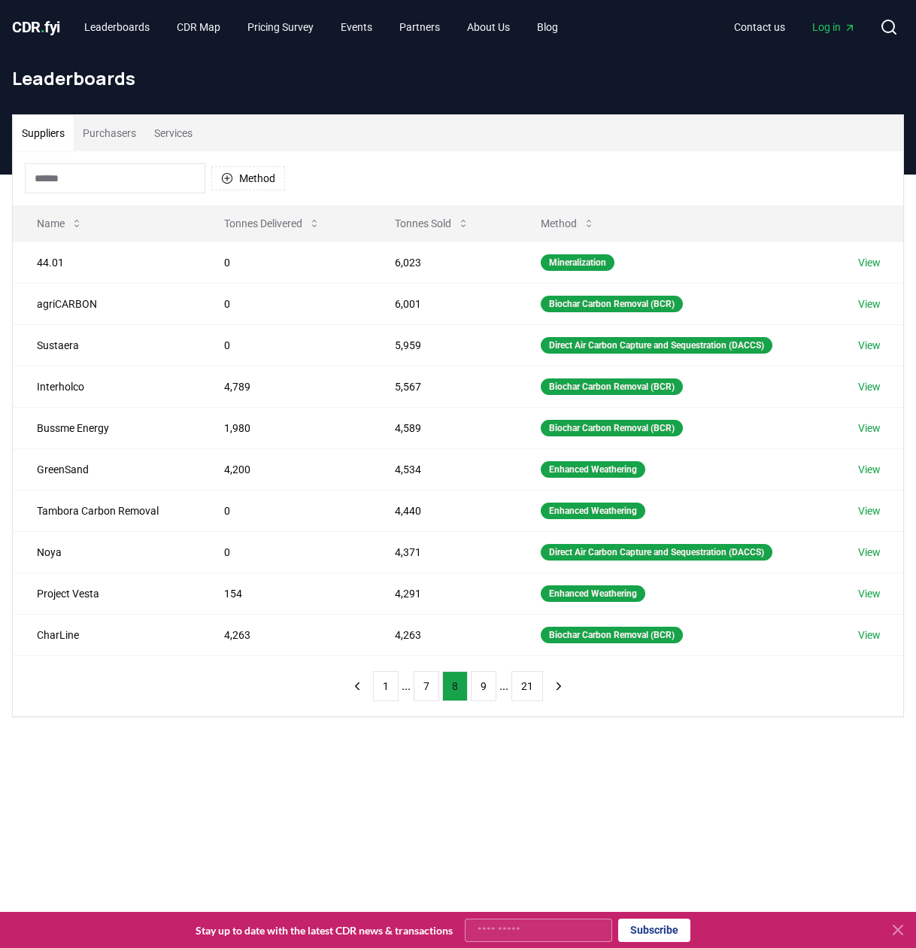
click at [487, 687] on button "9" at bounding box center [484, 686] width 26 height 30
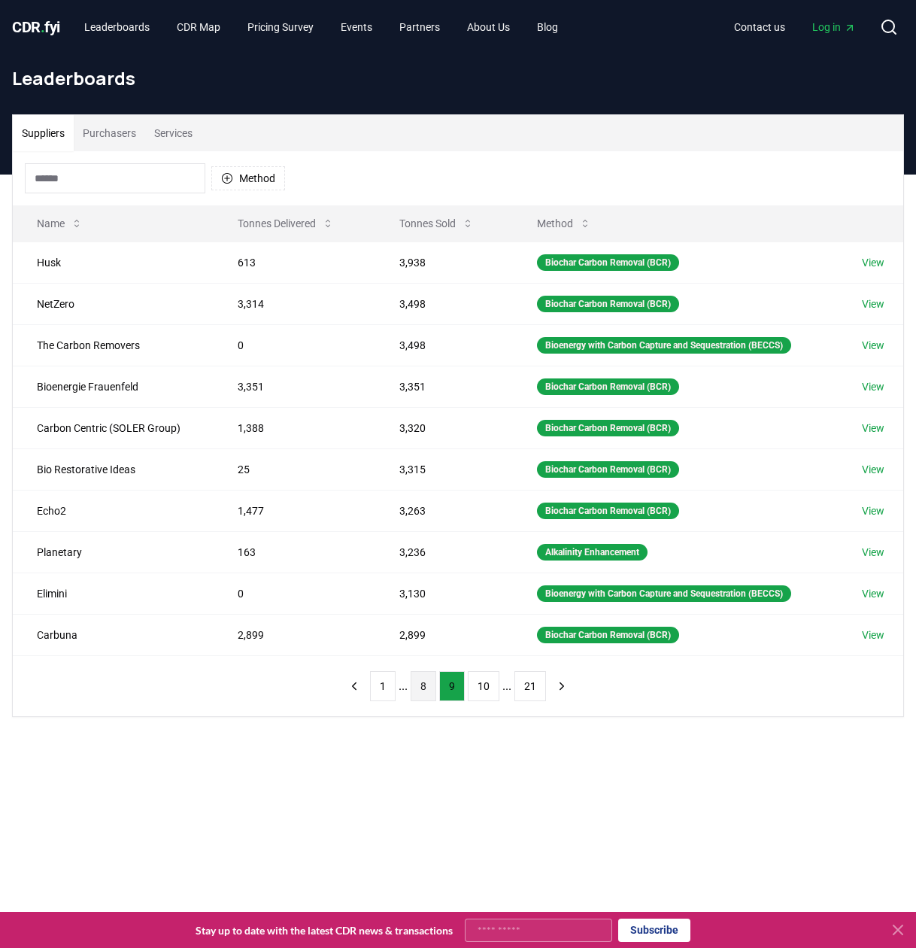
click at [487, 687] on button "10" at bounding box center [484, 686] width 32 height 30
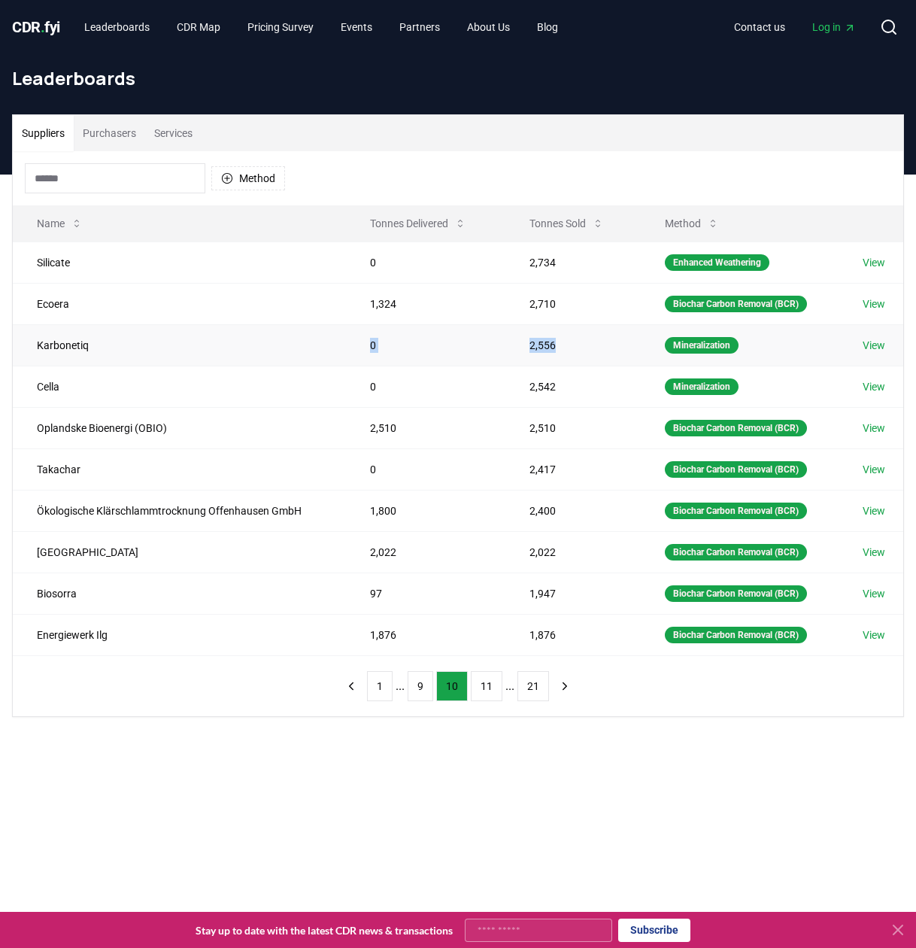
drag, startPoint x: 572, startPoint y: 347, endPoint x: 353, endPoint y: 329, distance: 220.3
click at [353, 329] on tr "Karbonetiq 0 2,556 Mineralization View" at bounding box center [458, 344] width 891 height 41
click at [353, 329] on td "0" at bounding box center [425, 344] width 159 height 41
click at [377, 685] on button "1" at bounding box center [380, 686] width 26 height 30
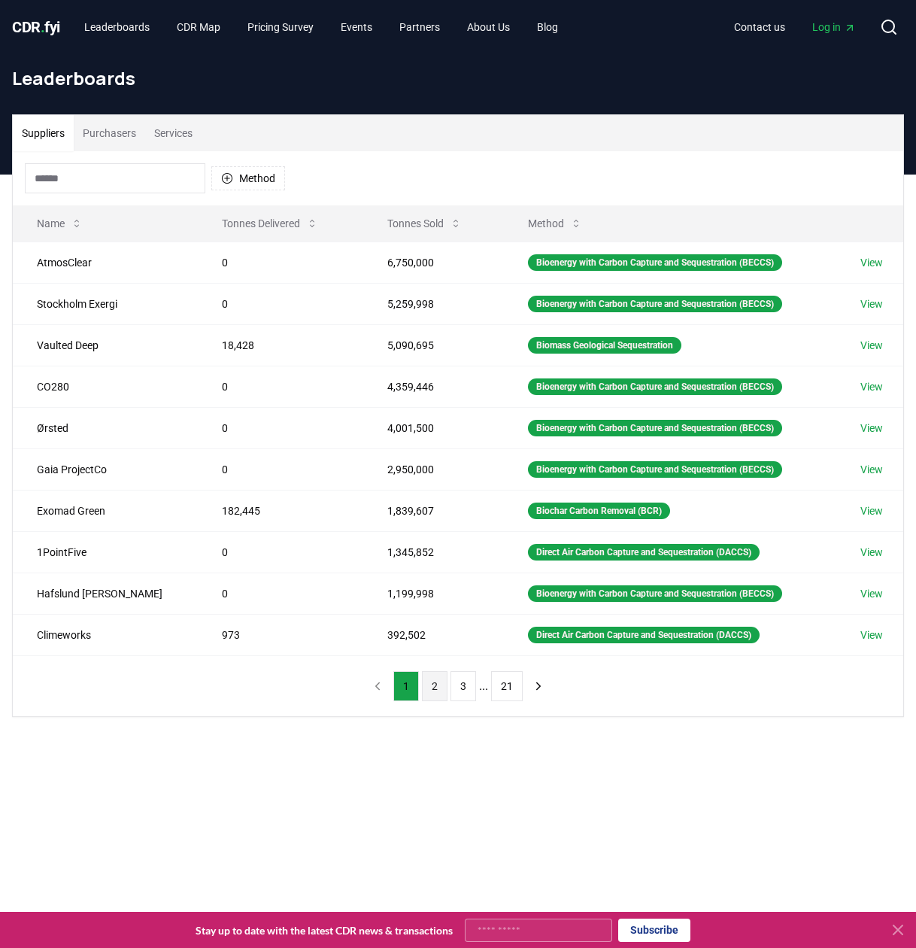
click at [434, 679] on button "2" at bounding box center [435, 686] width 26 height 30
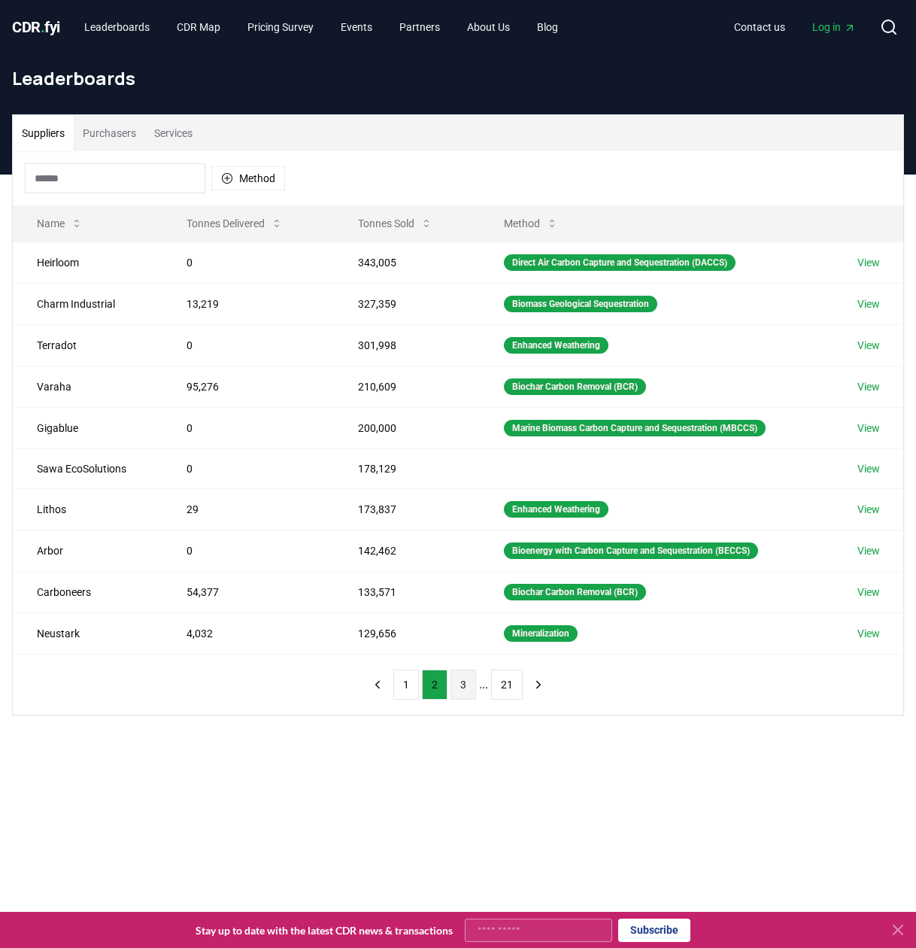
click at [457, 685] on button "3" at bounding box center [464, 684] width 26 height 30
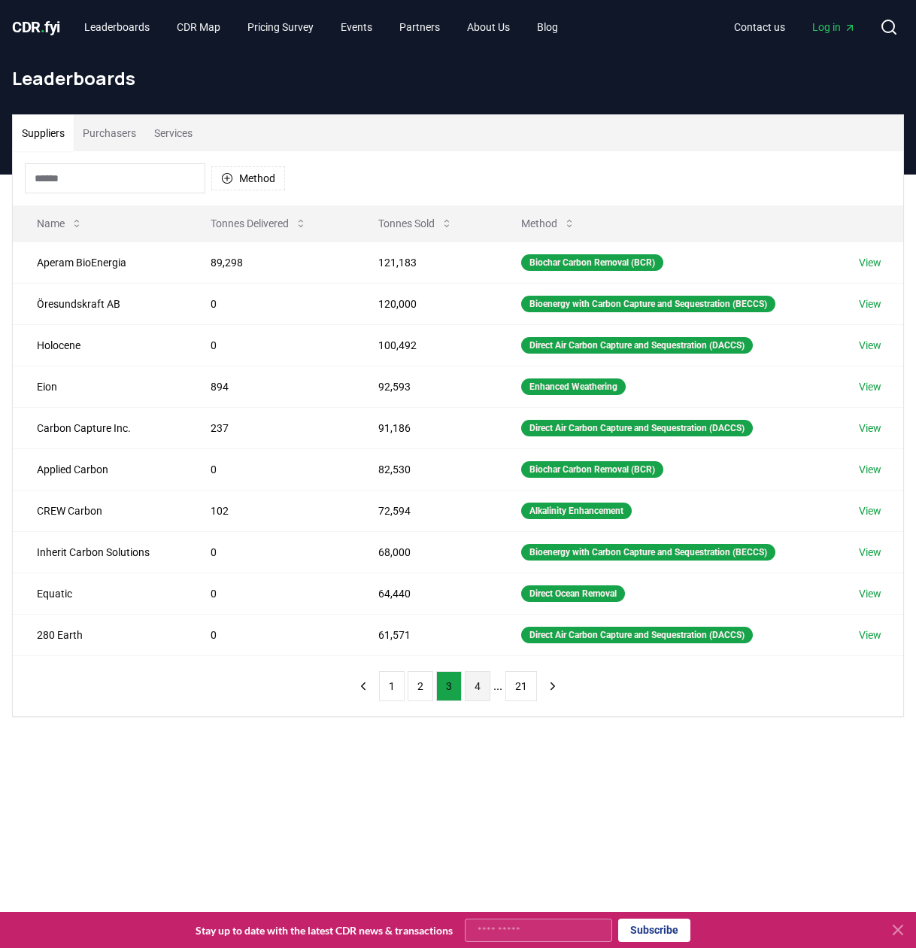
click at [481, 687] on button "4" at bounding box center [478, 686] width 26 height 30
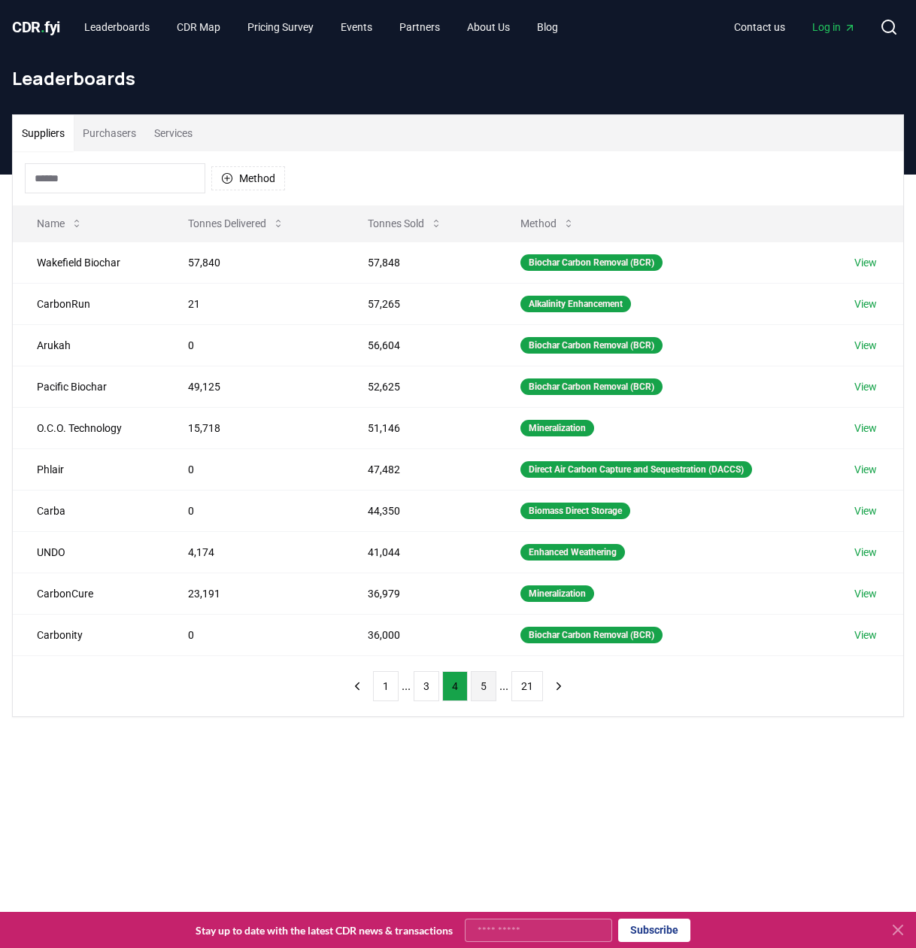
click at [486, 687] on button "5" at bounding box center [484, 686] width 26 height 30
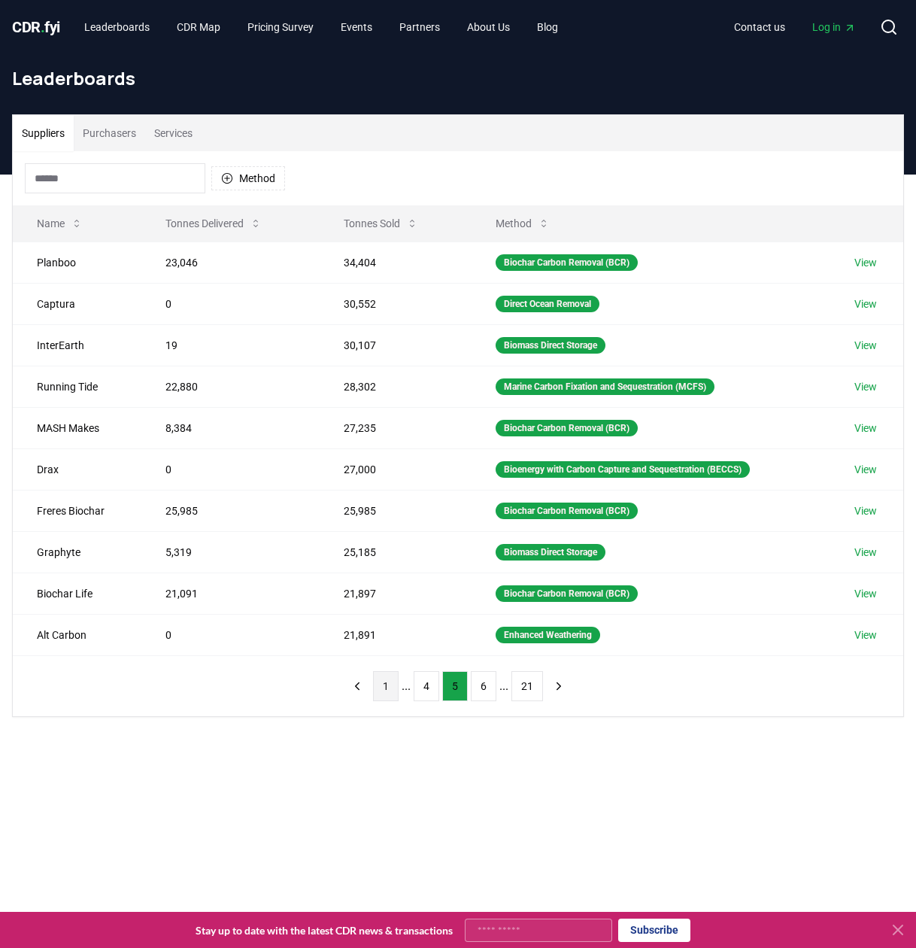
click at [387, 689] on button "1" at bounding box center [386, 686] width 26 height 30
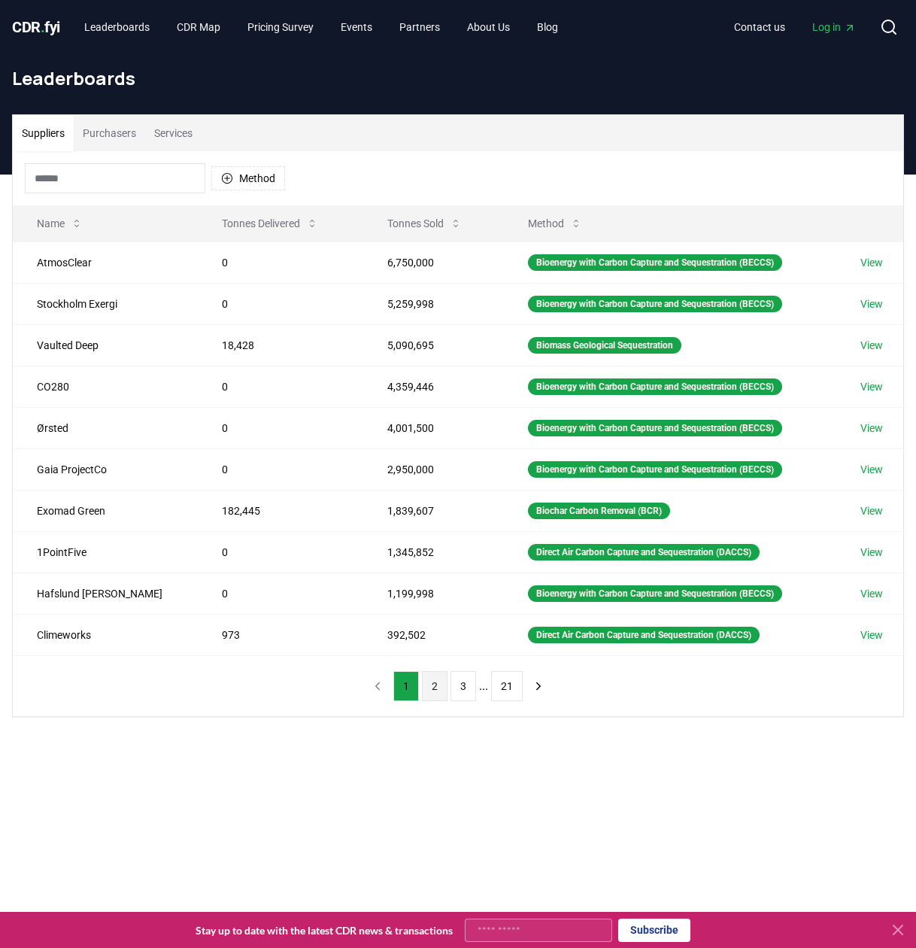
click at [429, 688] on button "2" at bounding box center [435, 686] width 26 height 30
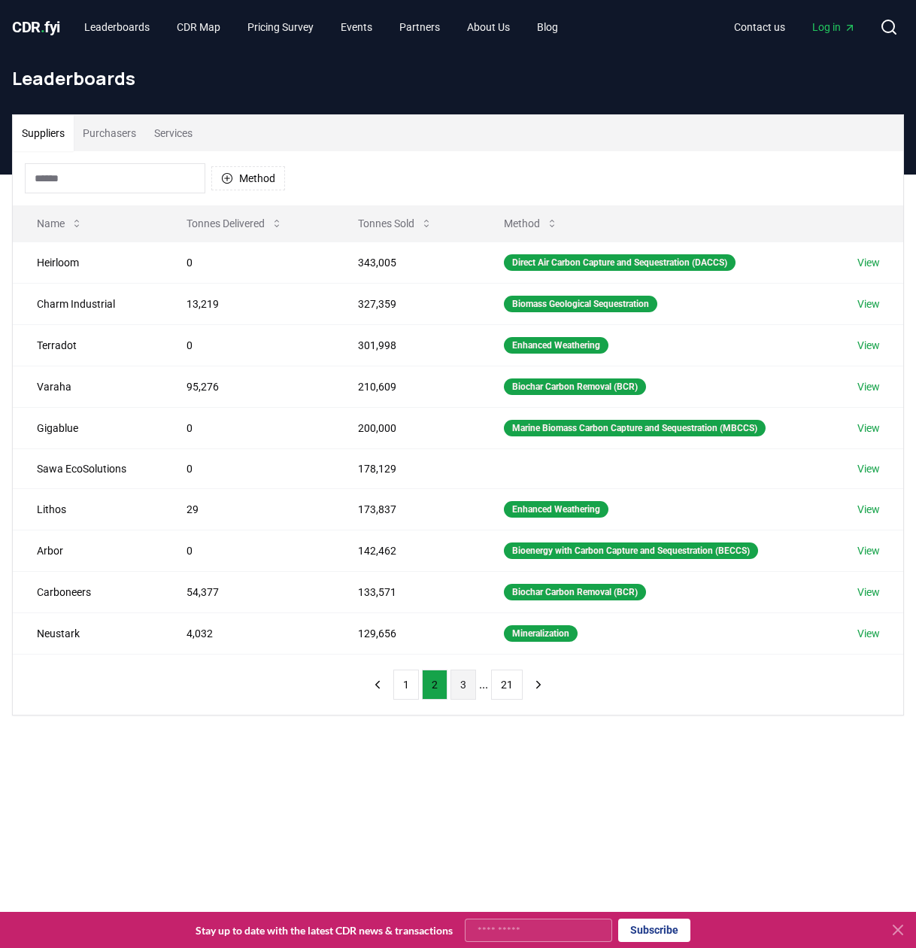
click at [457, 686] on button "3" at bounding box center [464, 684] width 26 height 30
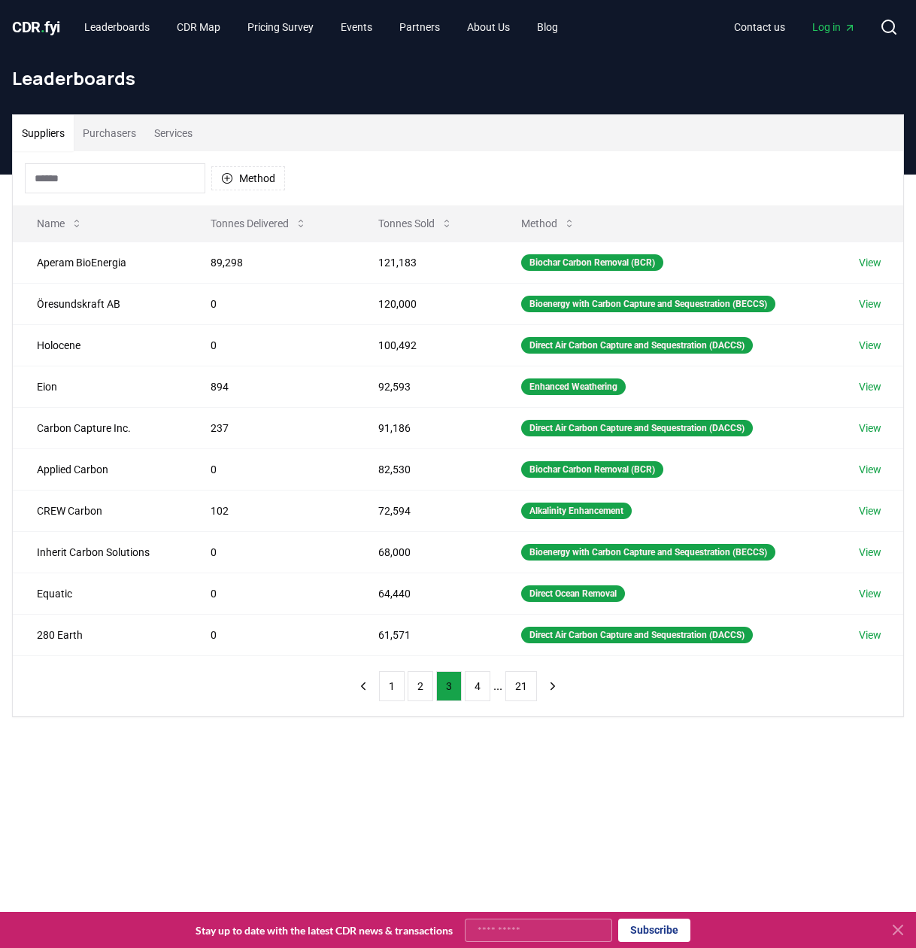
click at [404, 691] on ul "1 2 3 4 ... 21" at bounding box center [458, 686] width 158 height 30
click at [393, 692] on button "1" at bounding box center [392, 686] width 26 height 30
